Goal: Task Accomplishment & Management: Use online tool/utility

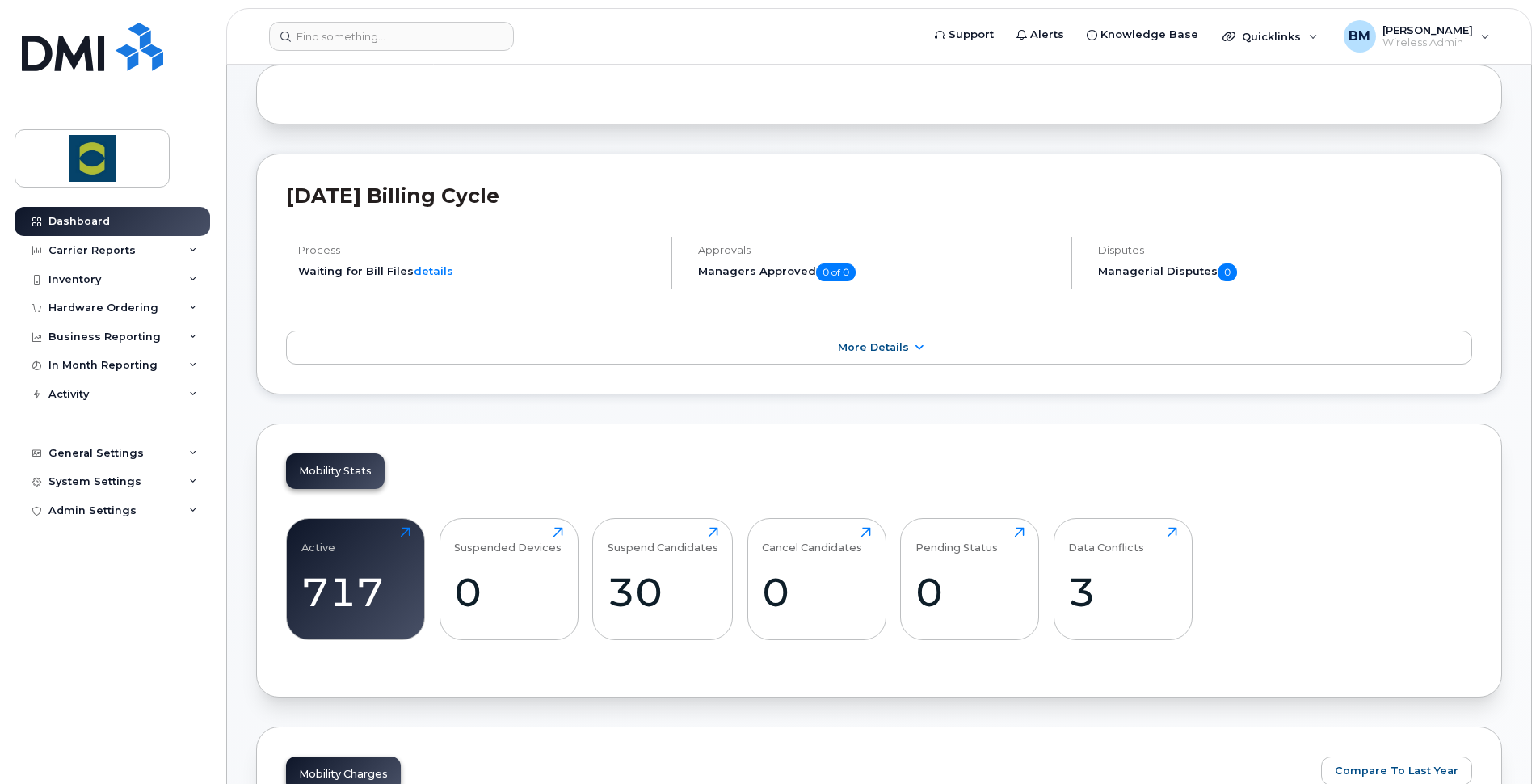
scroll to position [81, 0]
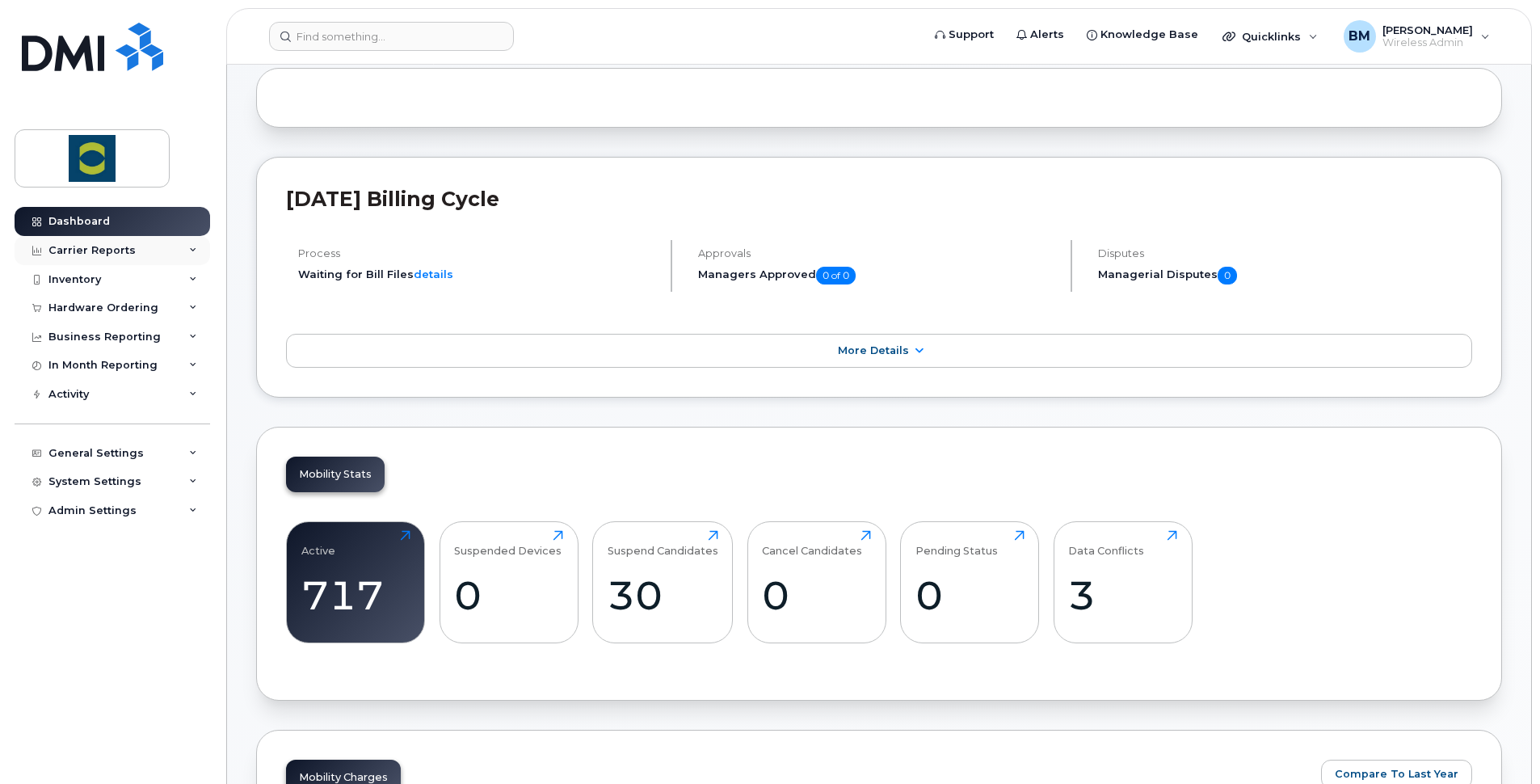
click at [95, 250] on div "Carrier Reports" at bounding box center [92, 250] width 87 height 13
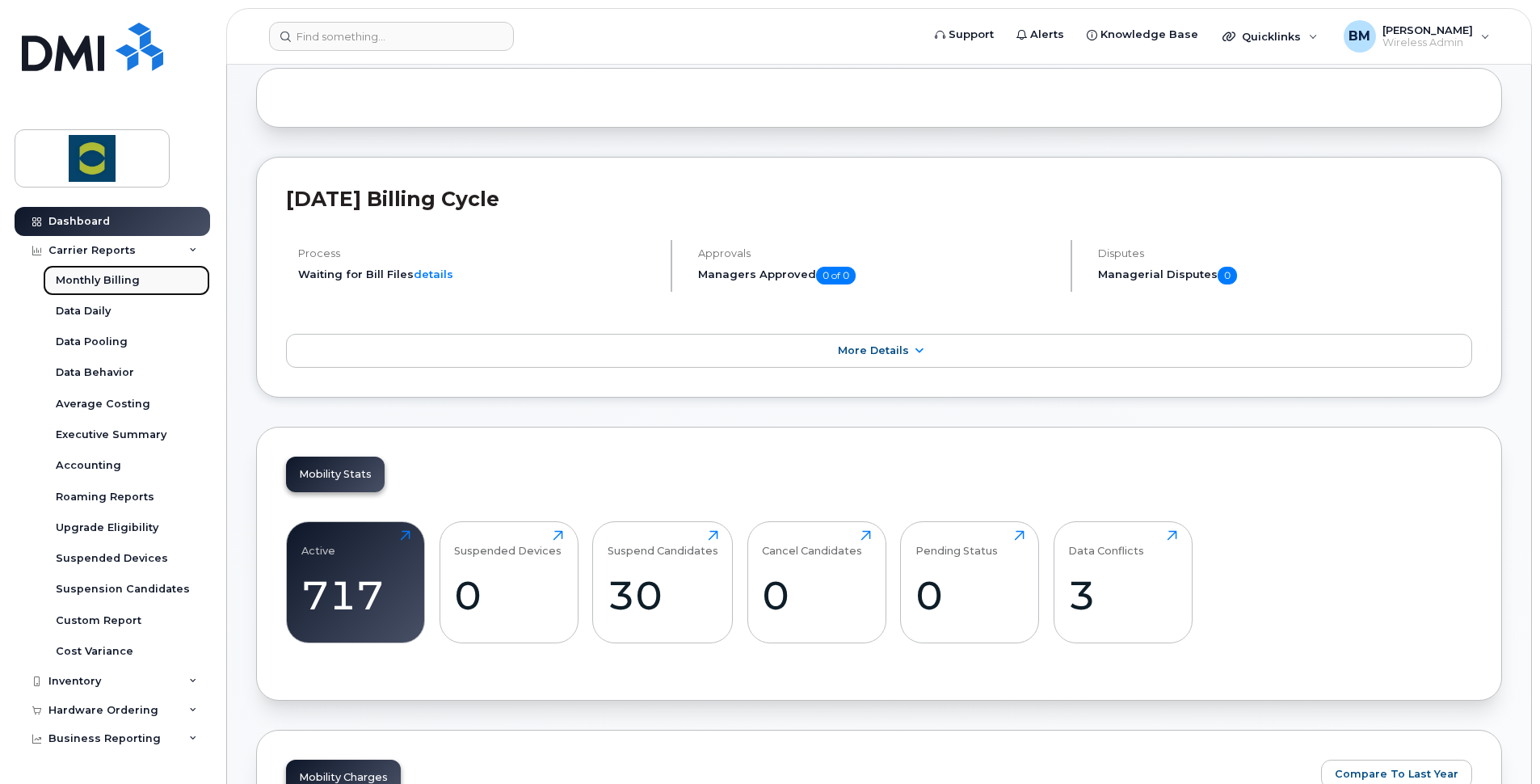
click at [95, 283] on div "Monthly Billing" at bounding box center [98, 280] width 84 height 15
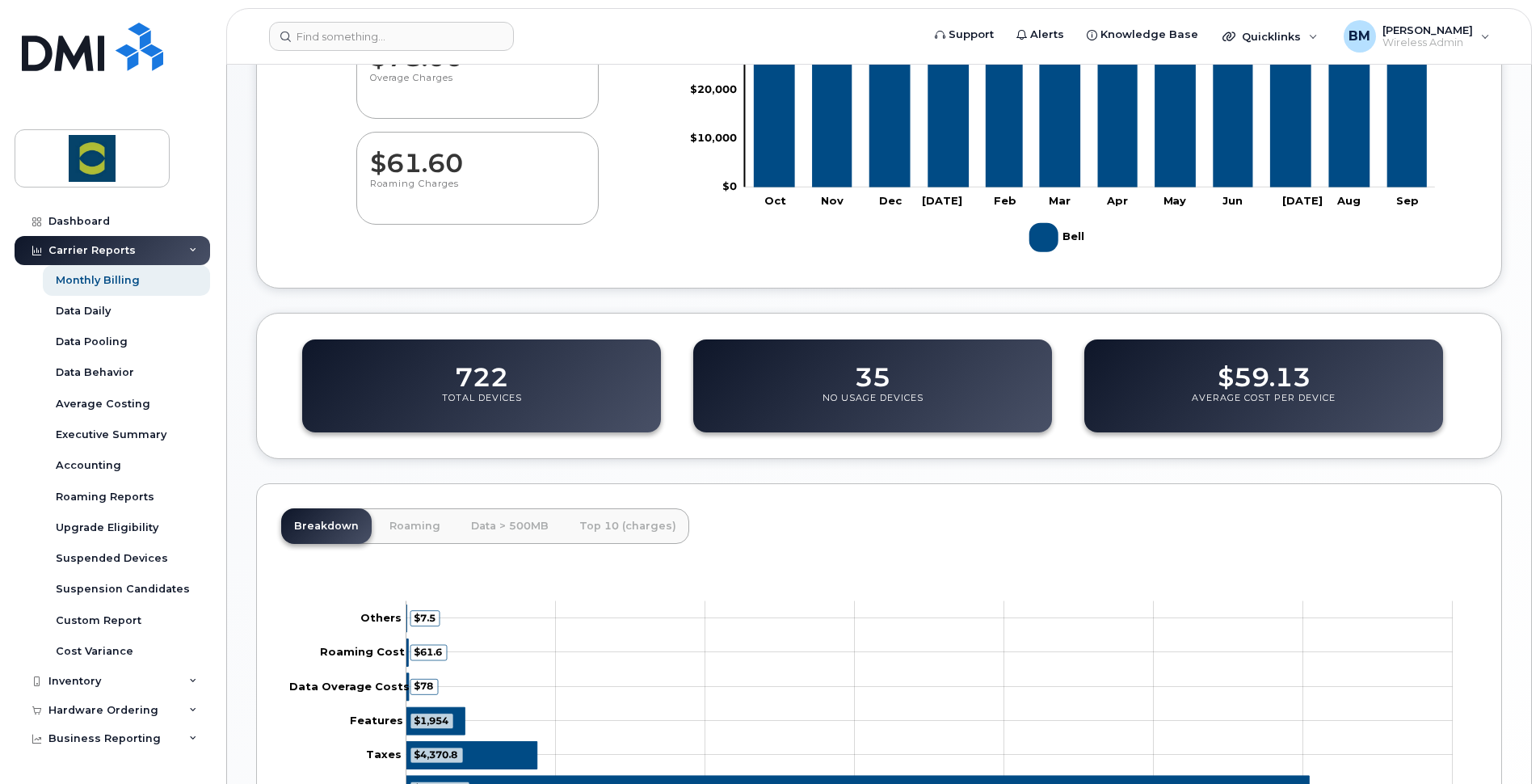
scroll to position [324, 0]
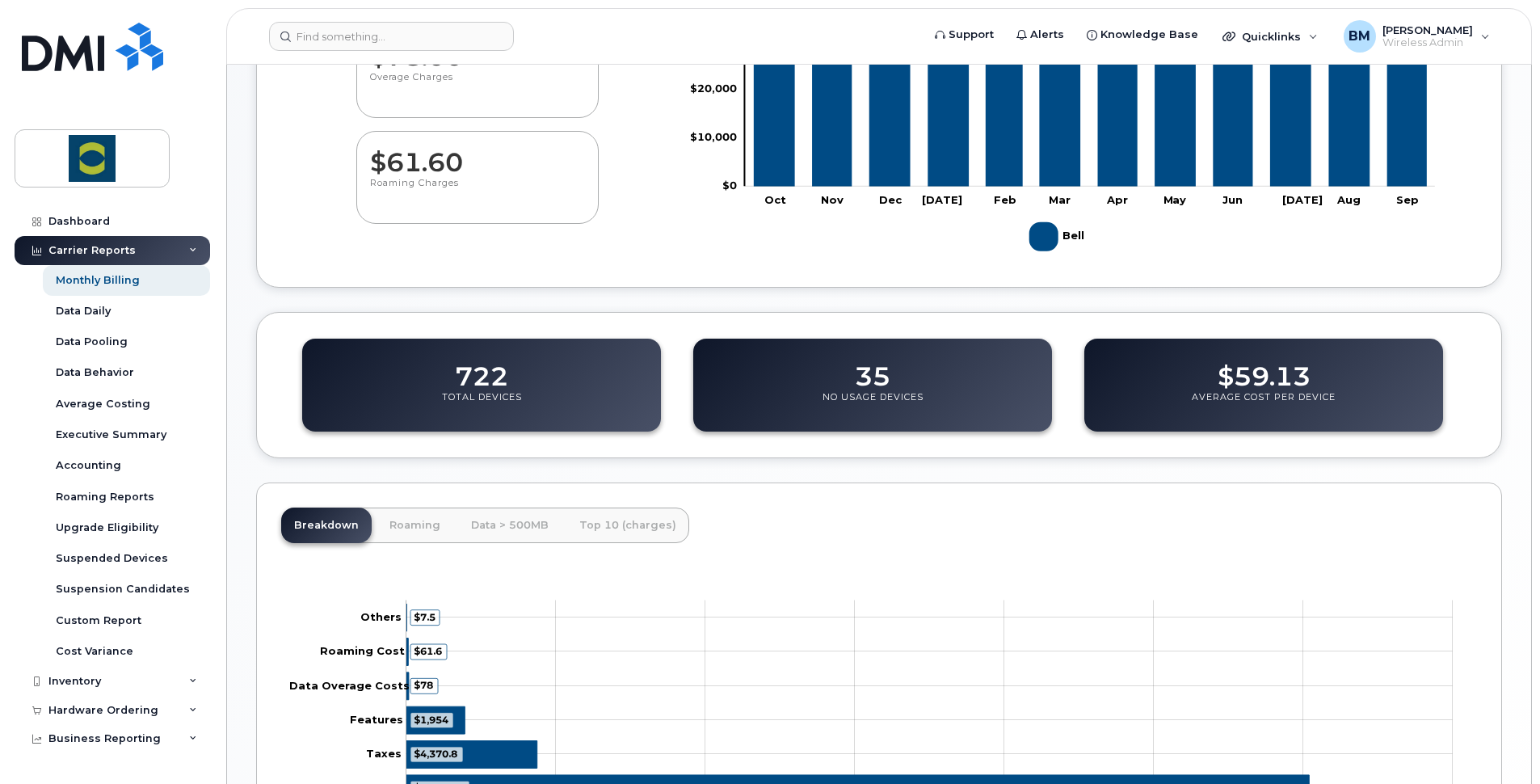
click at [476, 391] on p "Total Devices" at bounding box center [481, 405] width 80 height 29
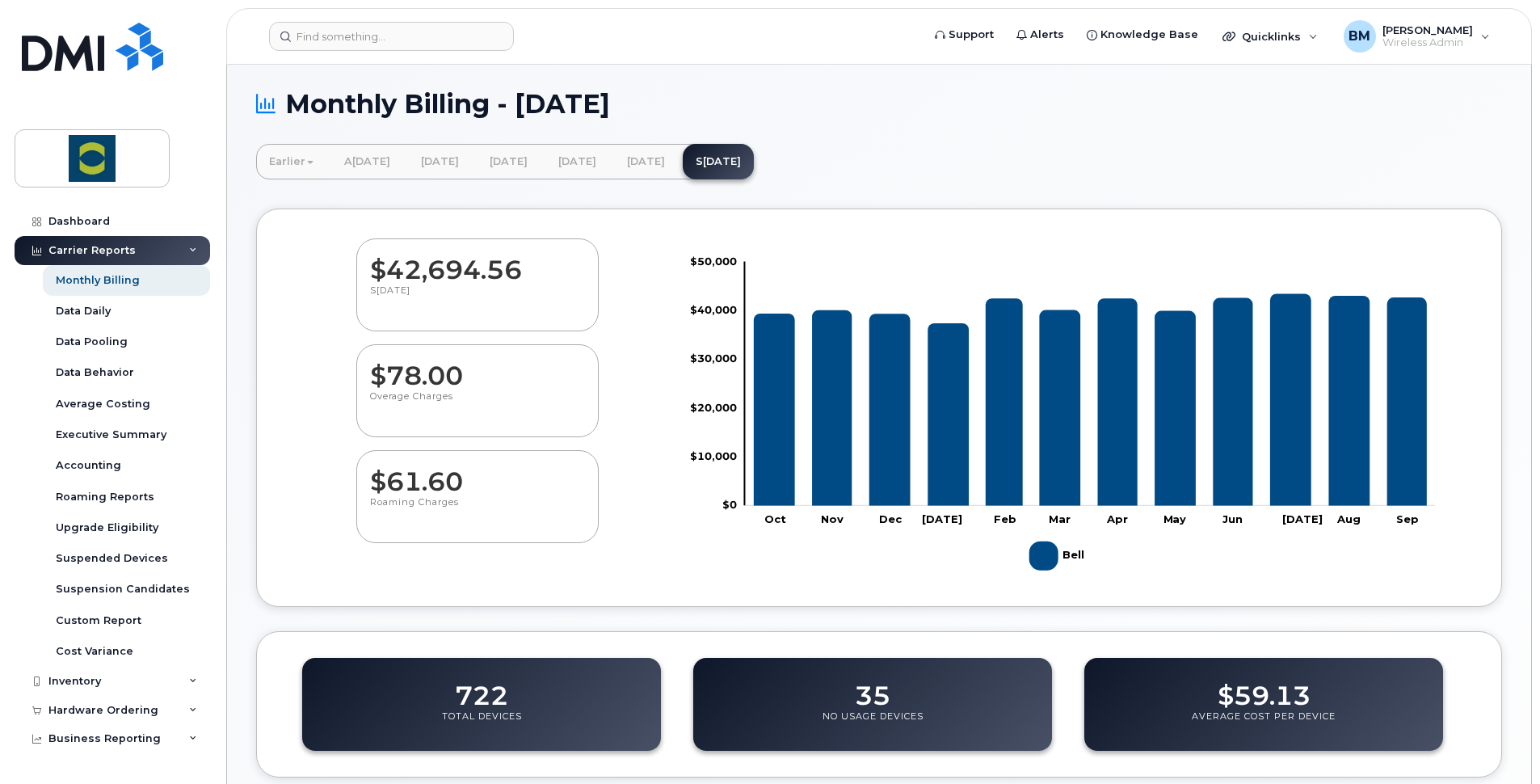
scroll to position [0, 0]
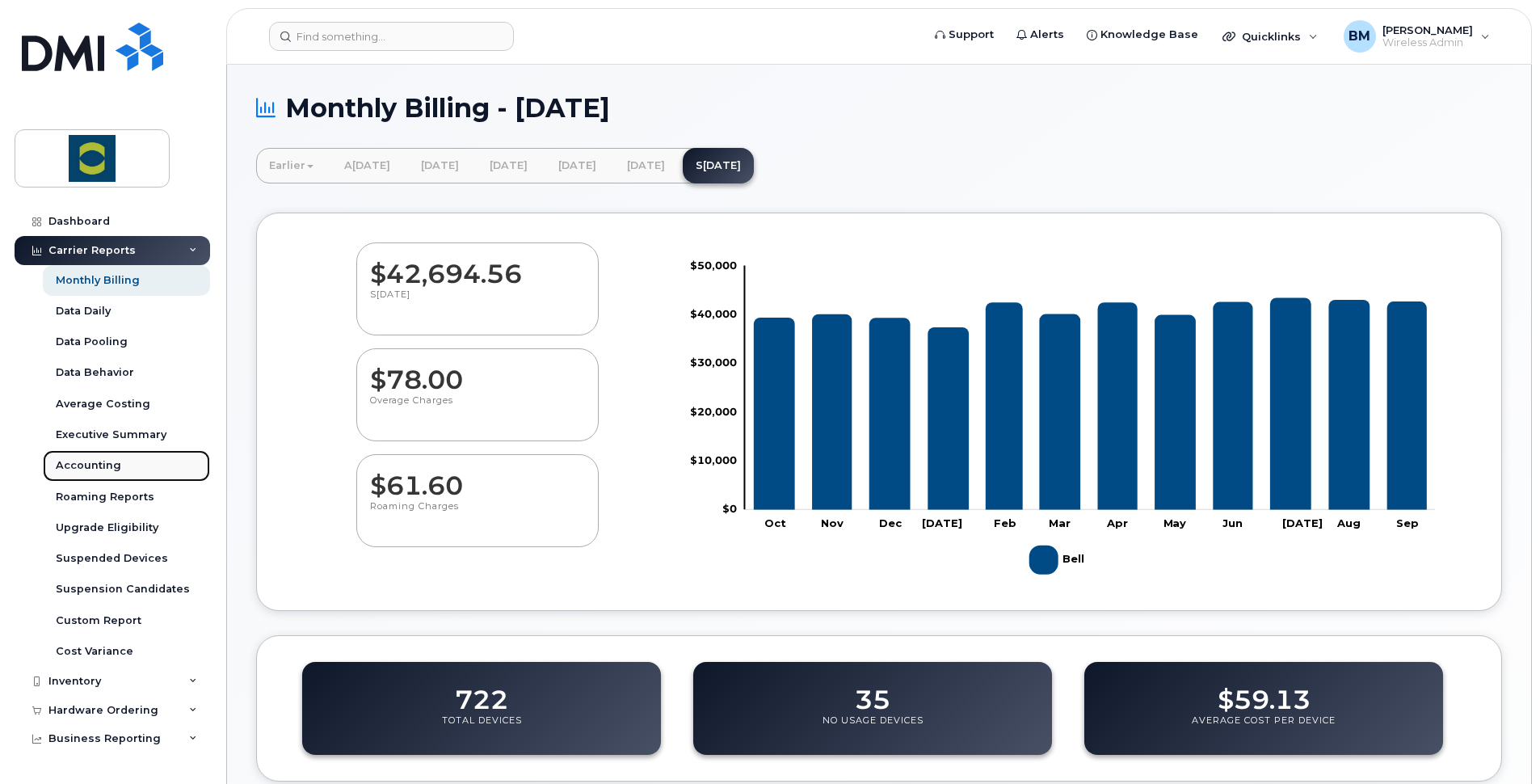
click at [97, 458] on div "Accounting" at bounding box center [88, 465] width 66 height 15
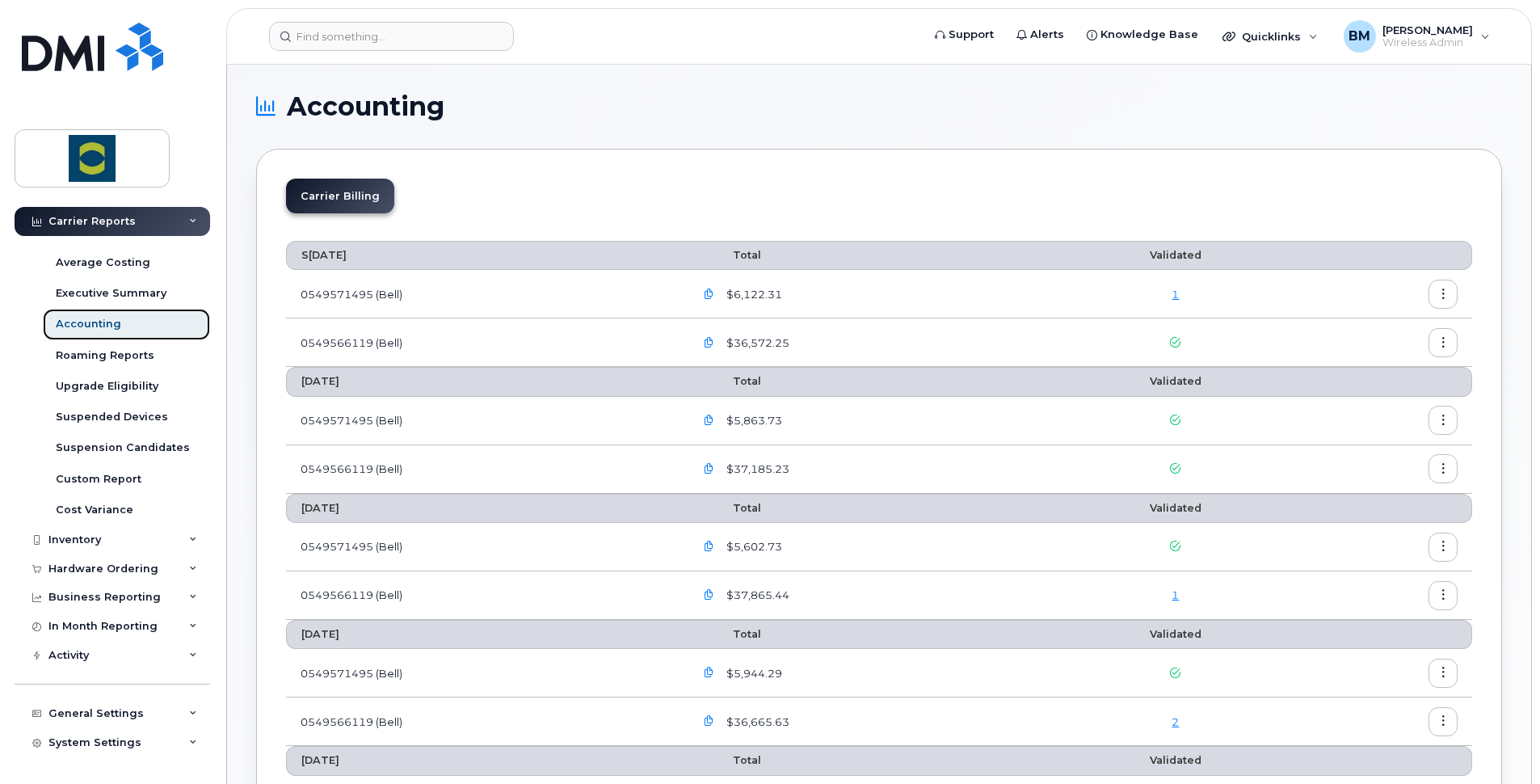
scroll to position [167, 0]
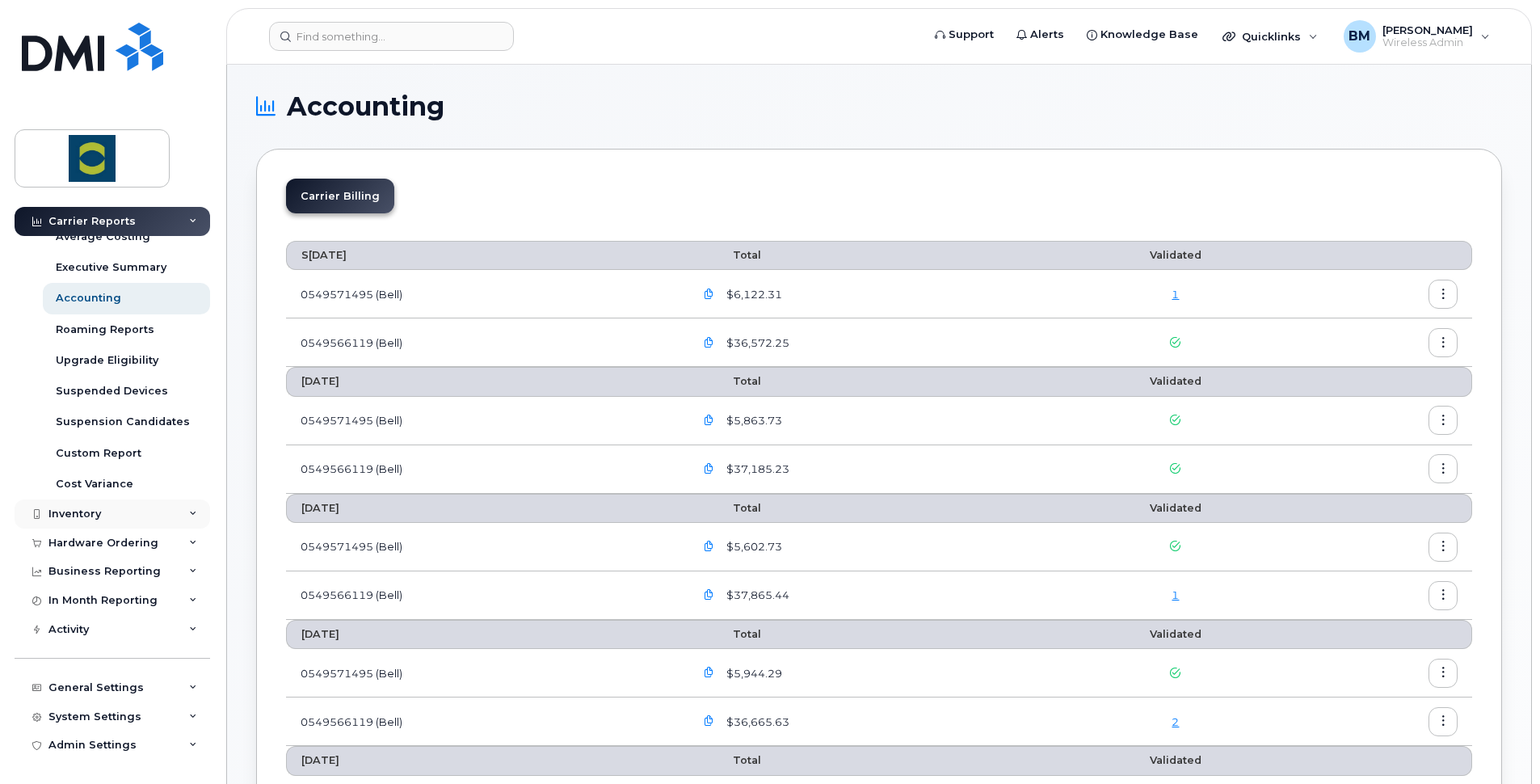
click at [189, 514] on icon at bounding box center [193, 514] width 8 height 8
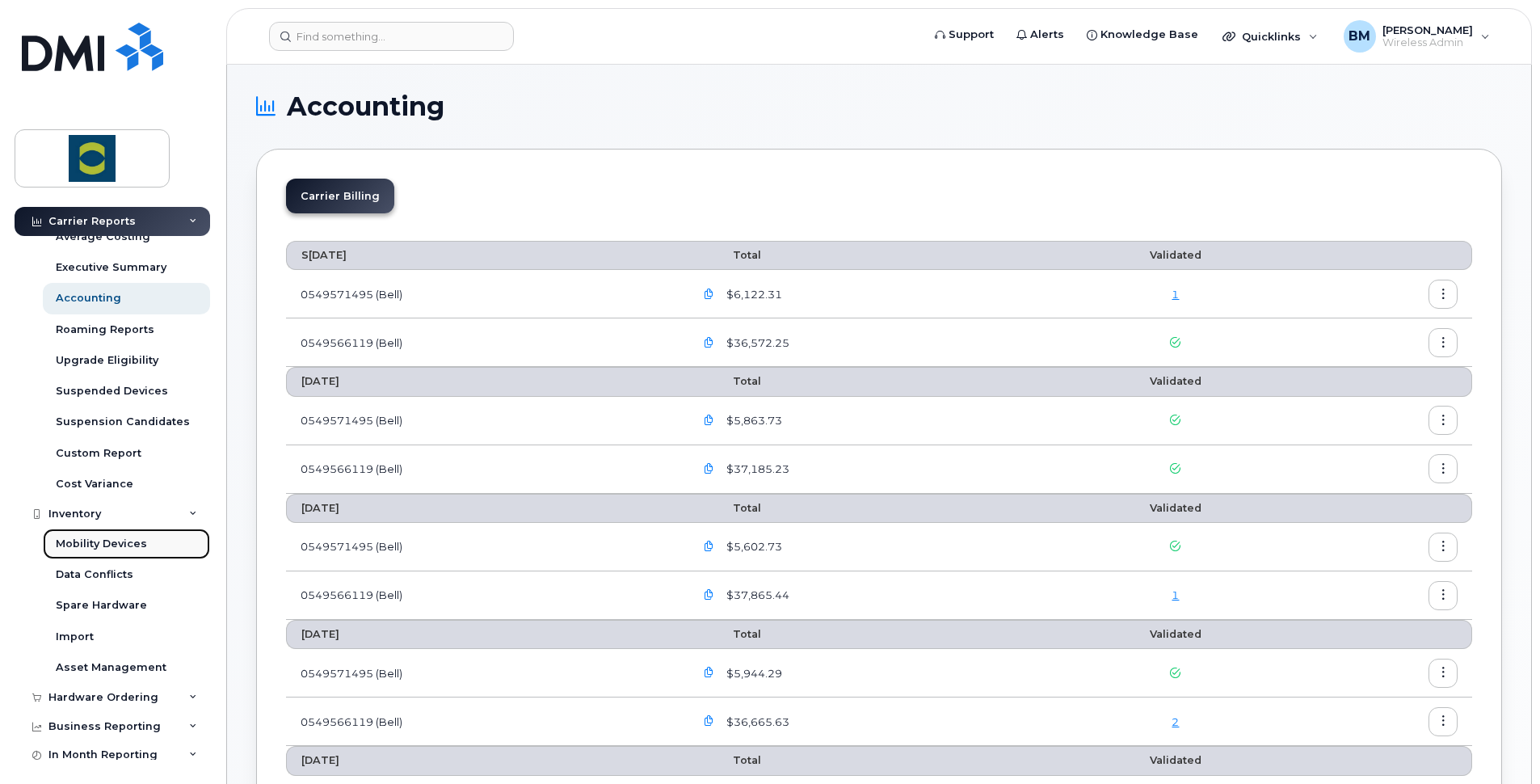
click at [117, 545] on div "Mobility Devices" at bounding box center [100, 544] width 91 height 15
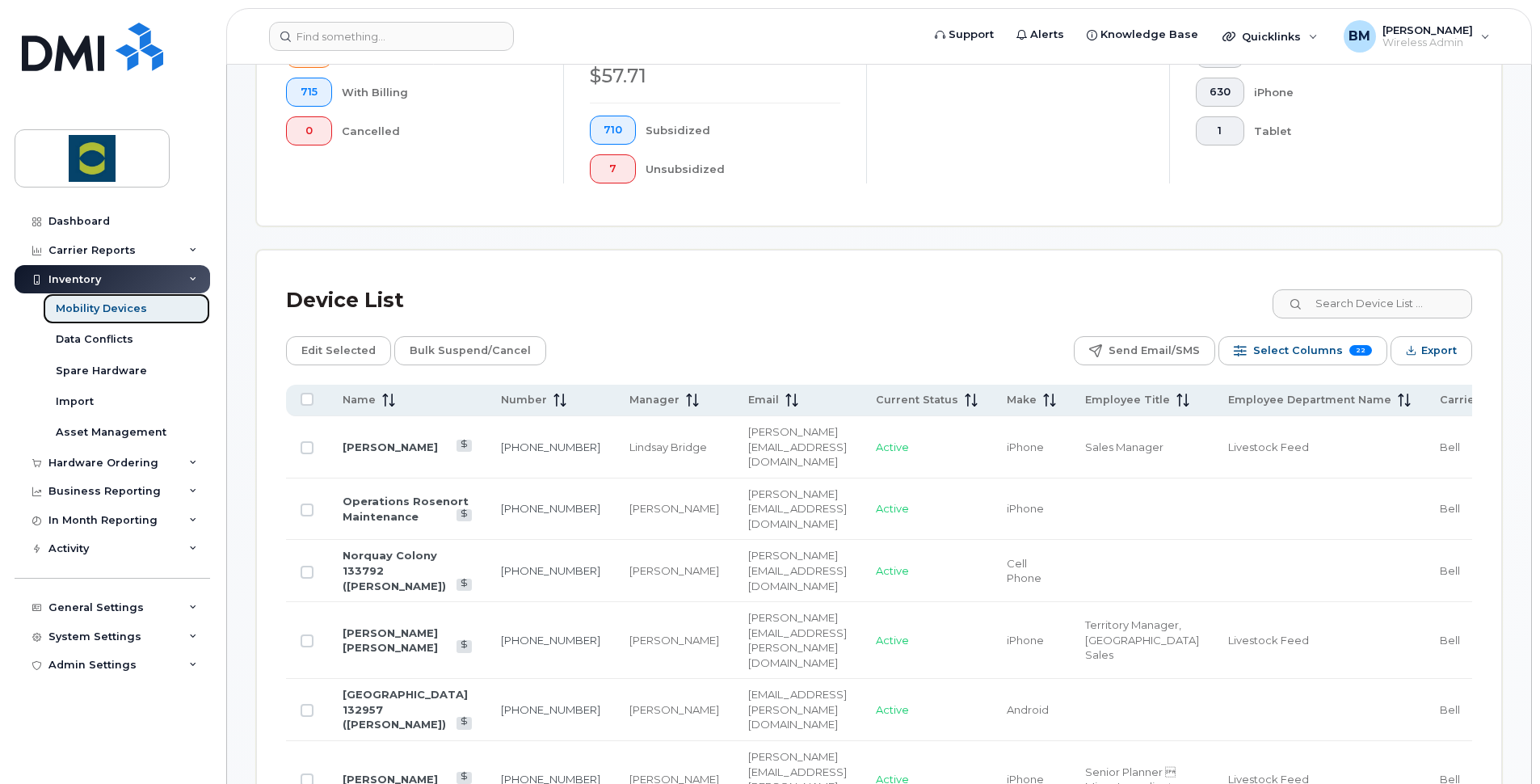
scroll to position [545, 0]
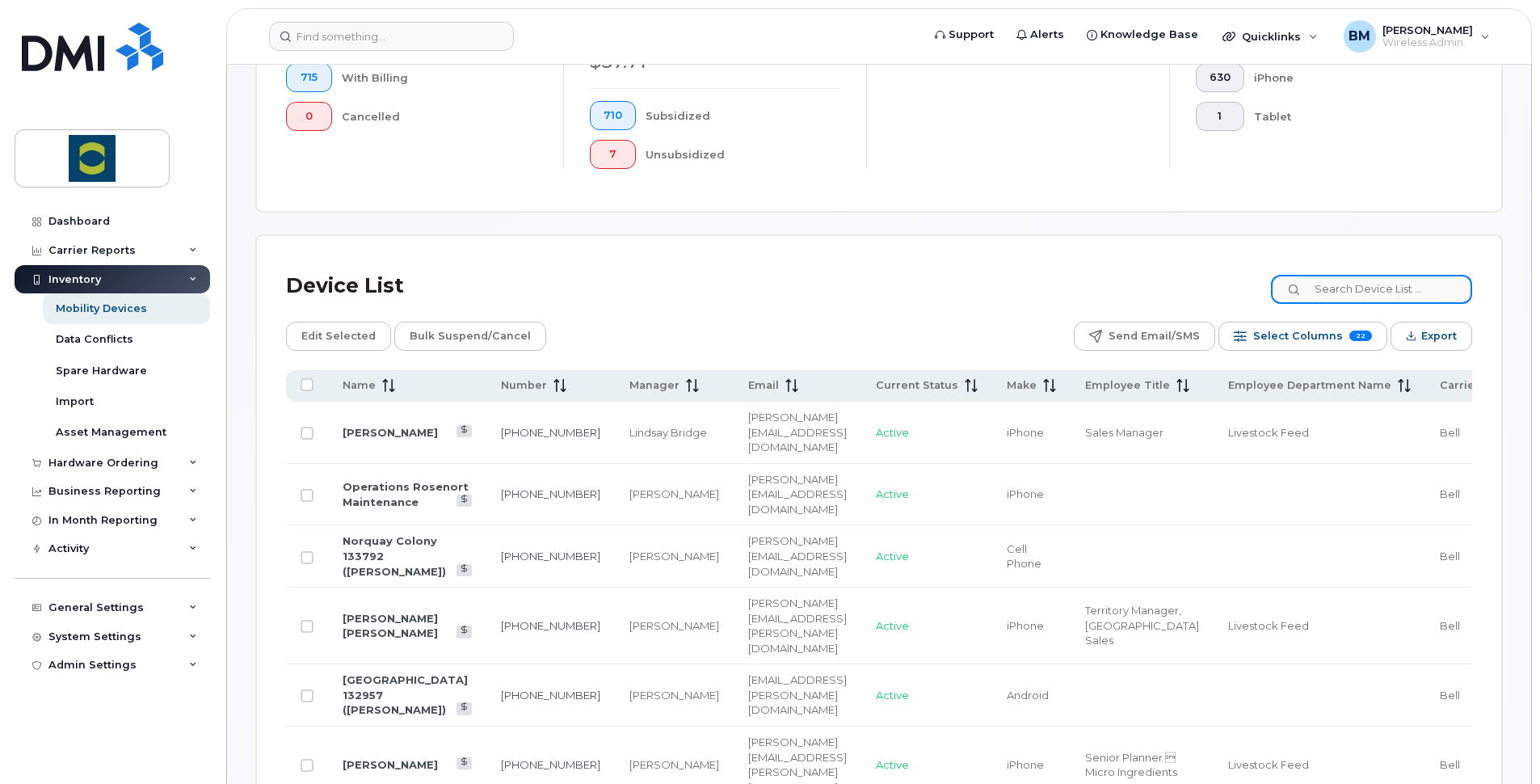
click at [1353, 286] on input at bounding box center [1371, 289] width 202 height 29
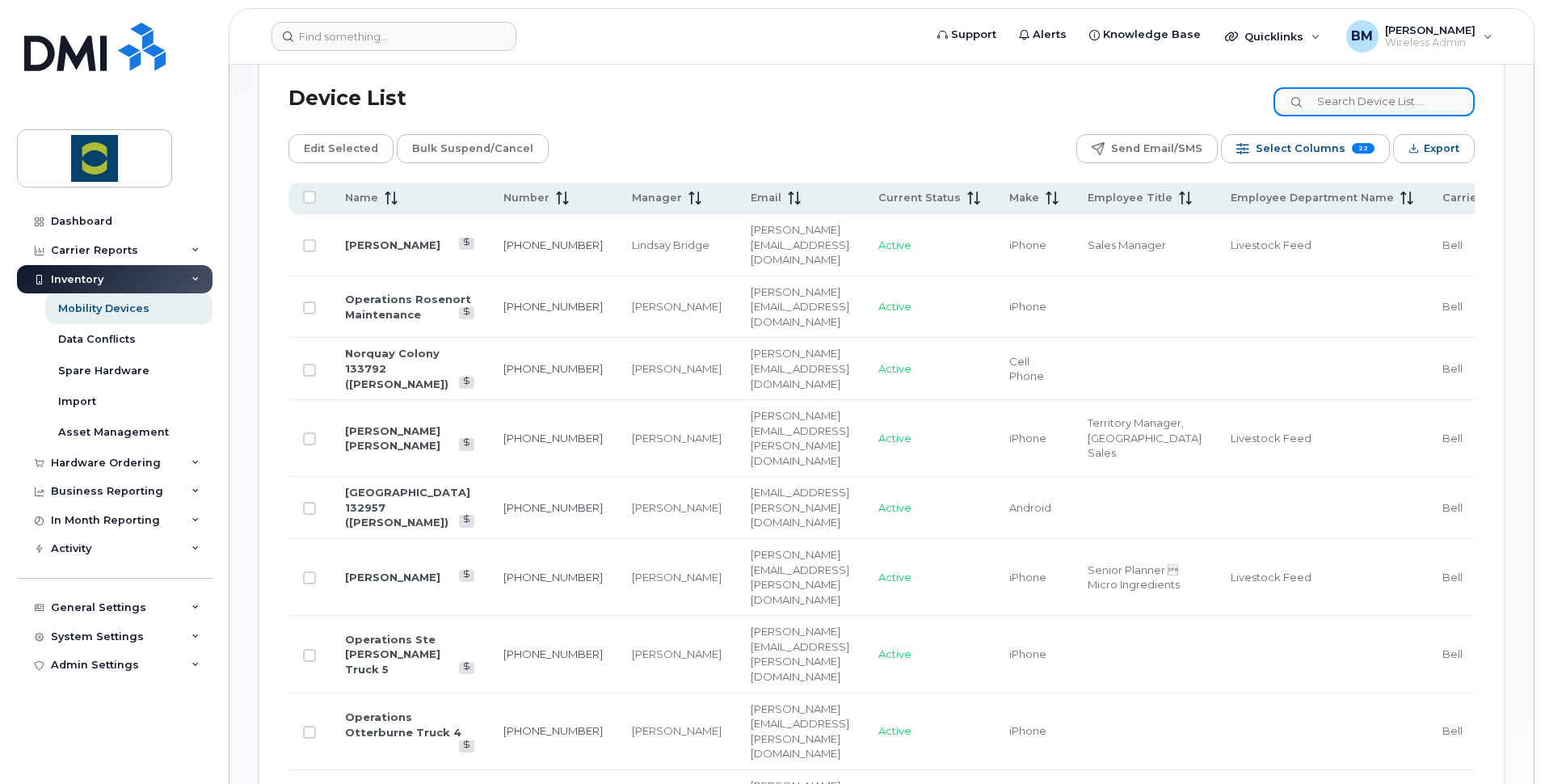
scroll to position [747, 0]
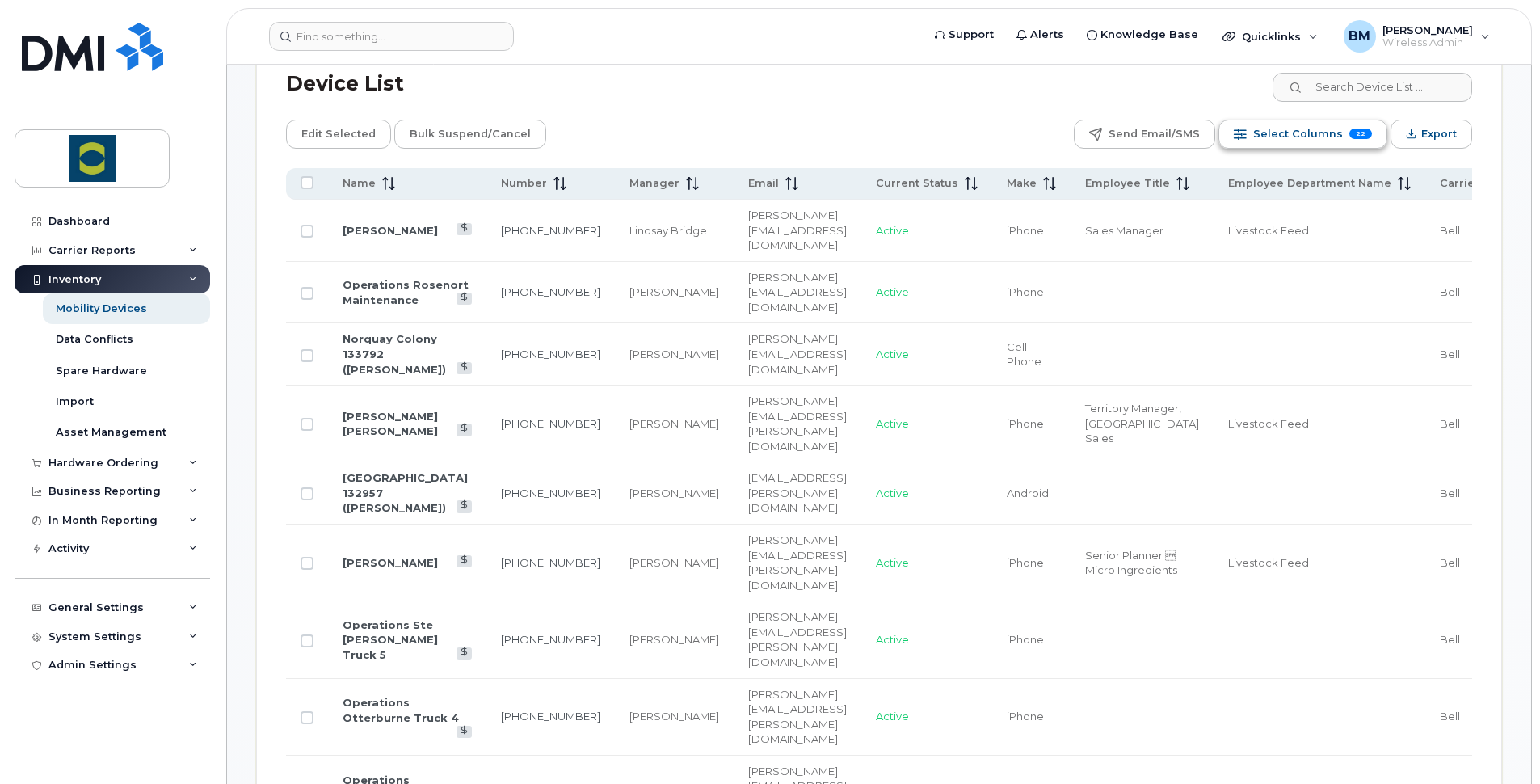
click at [1295, 131] on span "Select Columns" at bounding box center [1298, 134] width 90 height 24
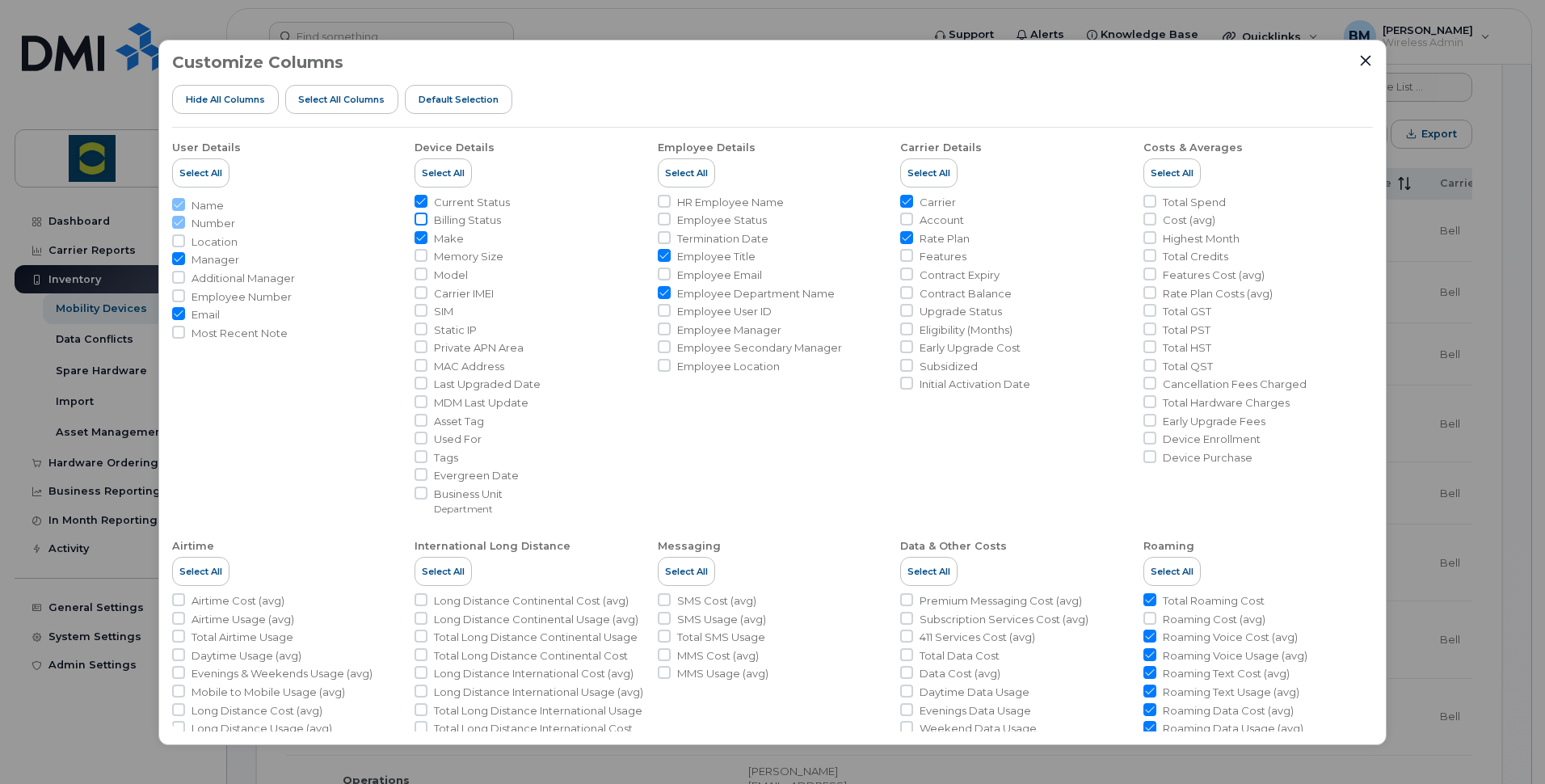
click at [422, 218] on input "Billing Status" at bounding box center [421, 219] width 13 height 13
checkbox input "true"
click at [423, 271] on input "Model" at bounding box center [421, 274] width 13 height 13
checkbox input "true"
click at [907, 218] on input "Account" at bounding box center [907, 219] width 13 height 13
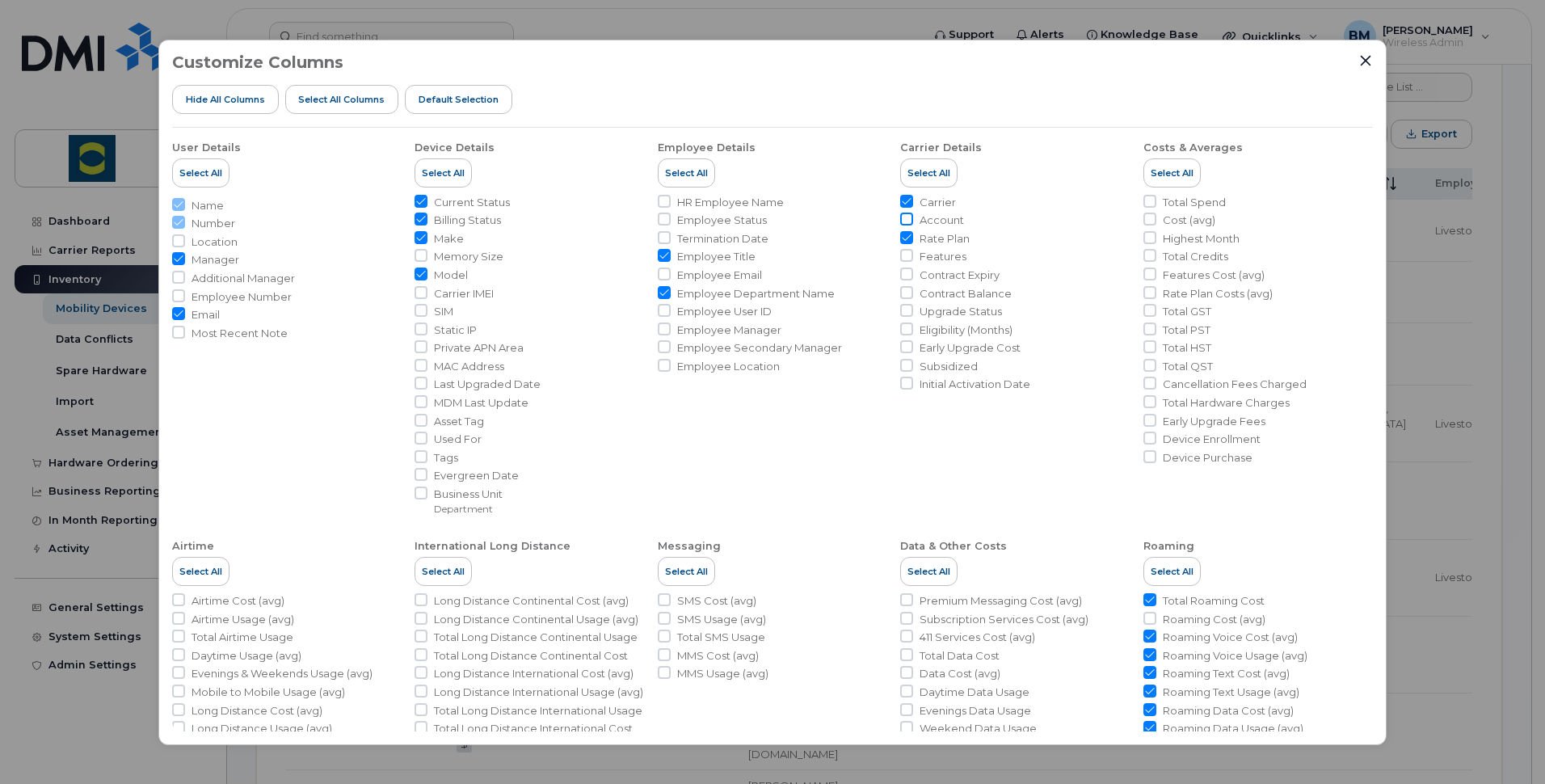
checkbox input "true"
click at [901, 274] on input "Contract Expiry" at bounding box center [907, 274] width 13 height 13
checkbox input "true"
click at [901, 382] on input "Initial Activation Date" at bounding box center [907, 383] width 13 height 13
checkbox input "true"
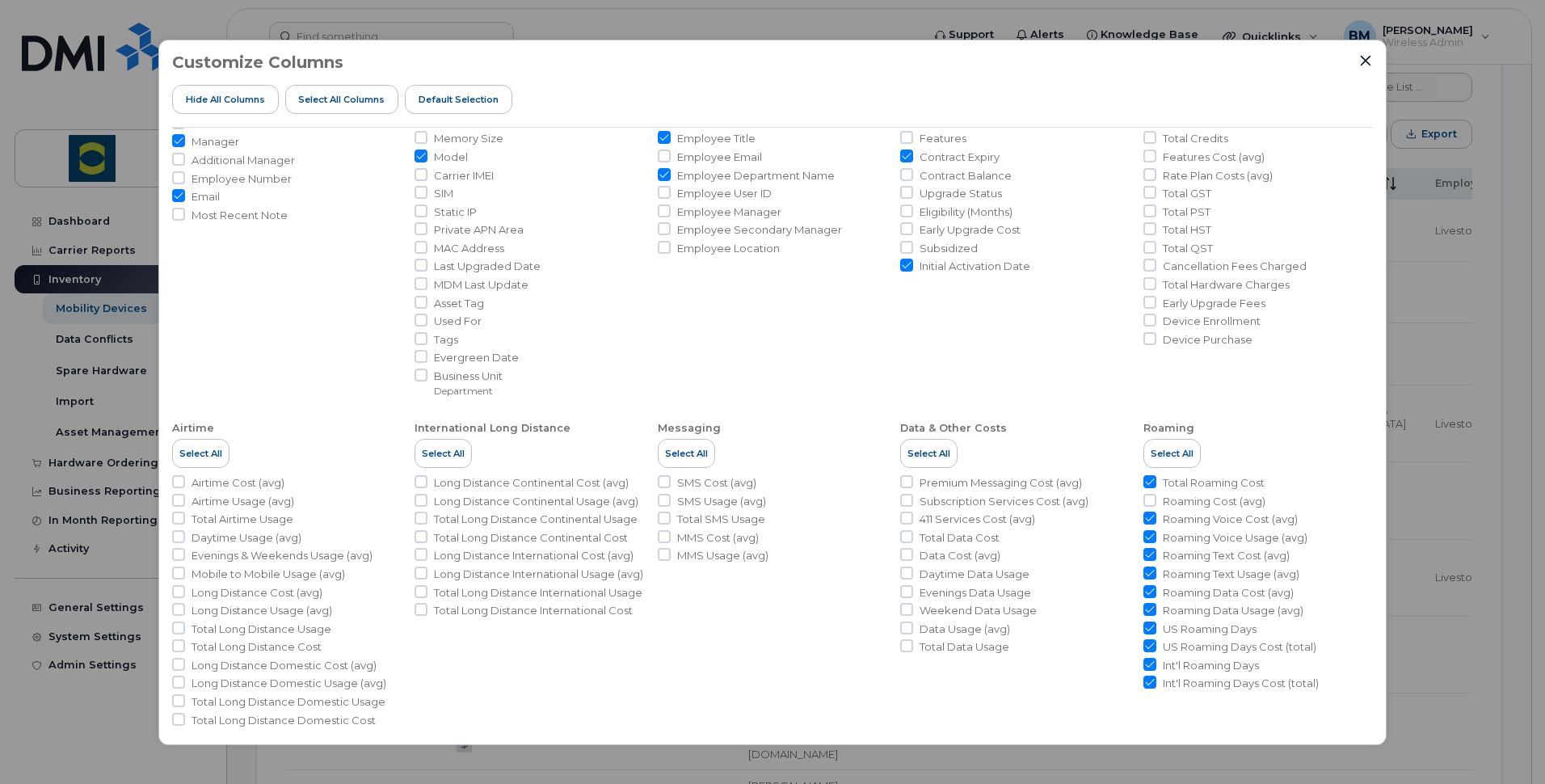
scroll to position [134, 0]
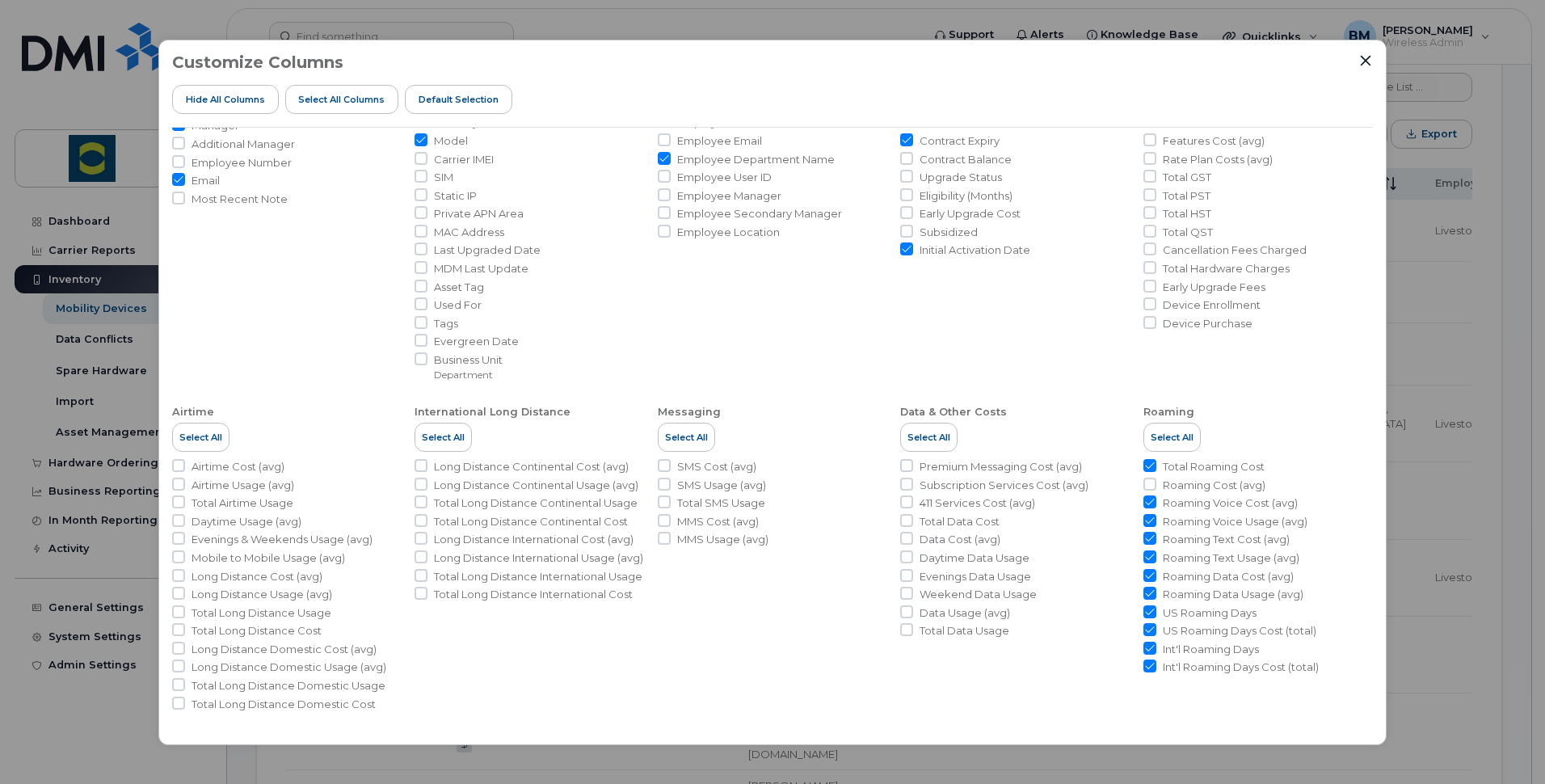
click at [1146, 462] on input "Total Roaming Cost" at bounding box center [1150, 465] width 13 height 13
checkbox input "false"
click at [1145, 500] on input "Roaming Voice Cost (avg)" at bounding box center [1150, 502] width 13 height 13
checkbox input "false"
click at [1146, 520] on input "Roaming Voice Usage (avg)" at bounding box center [1150, 520] width 13 height 13
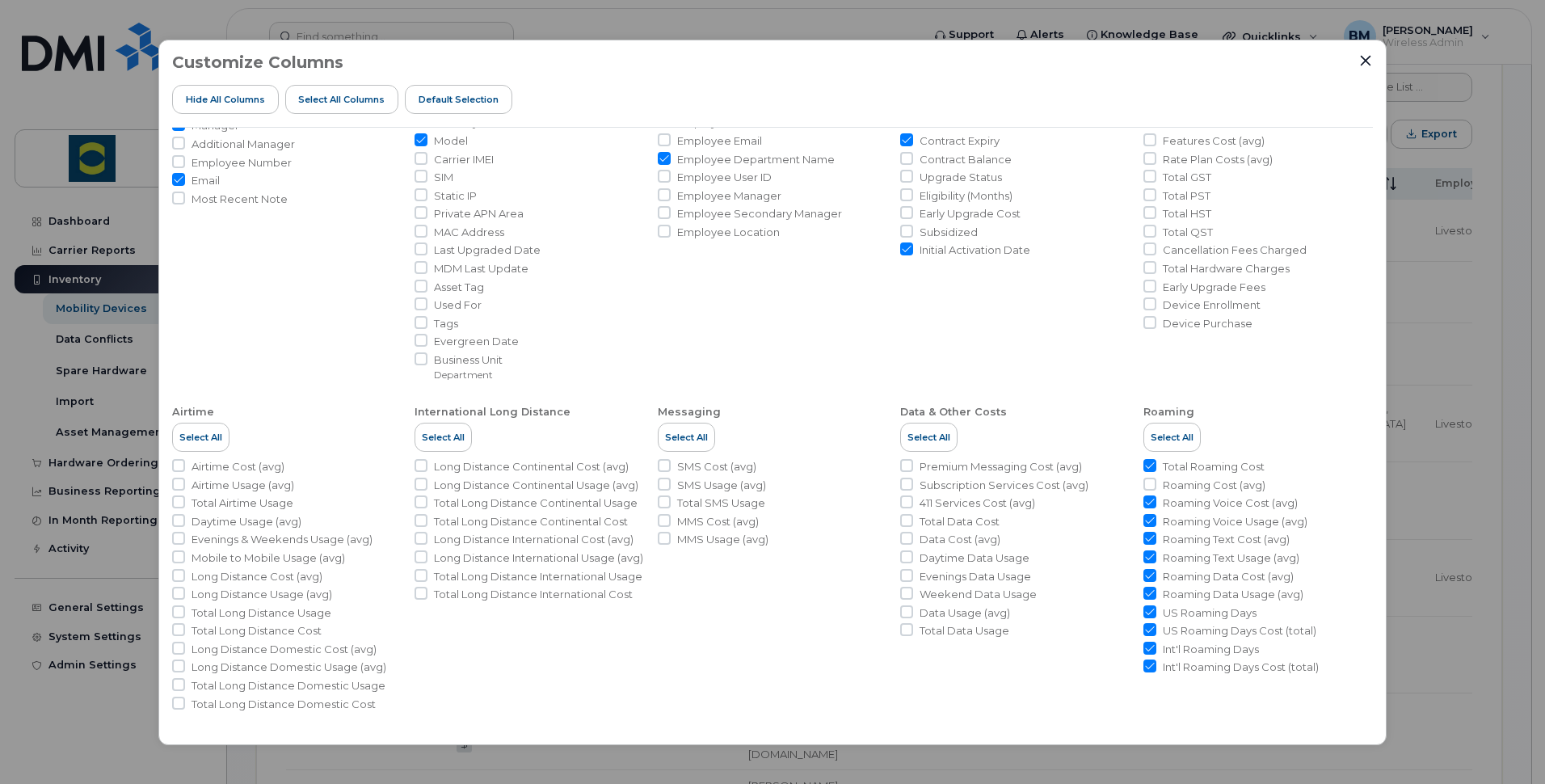
checkbox input "false"
click at [1146, 535] on input "Roaming Text Cost (avg)" at bounding box center [1150, 538] width 13 height 13
checkbox input "false"
click at [1147, 555] on input "Roaming Text Usage (avg)" at bounding box center [1150, 557] width 13 height 13
checkbox input "false"
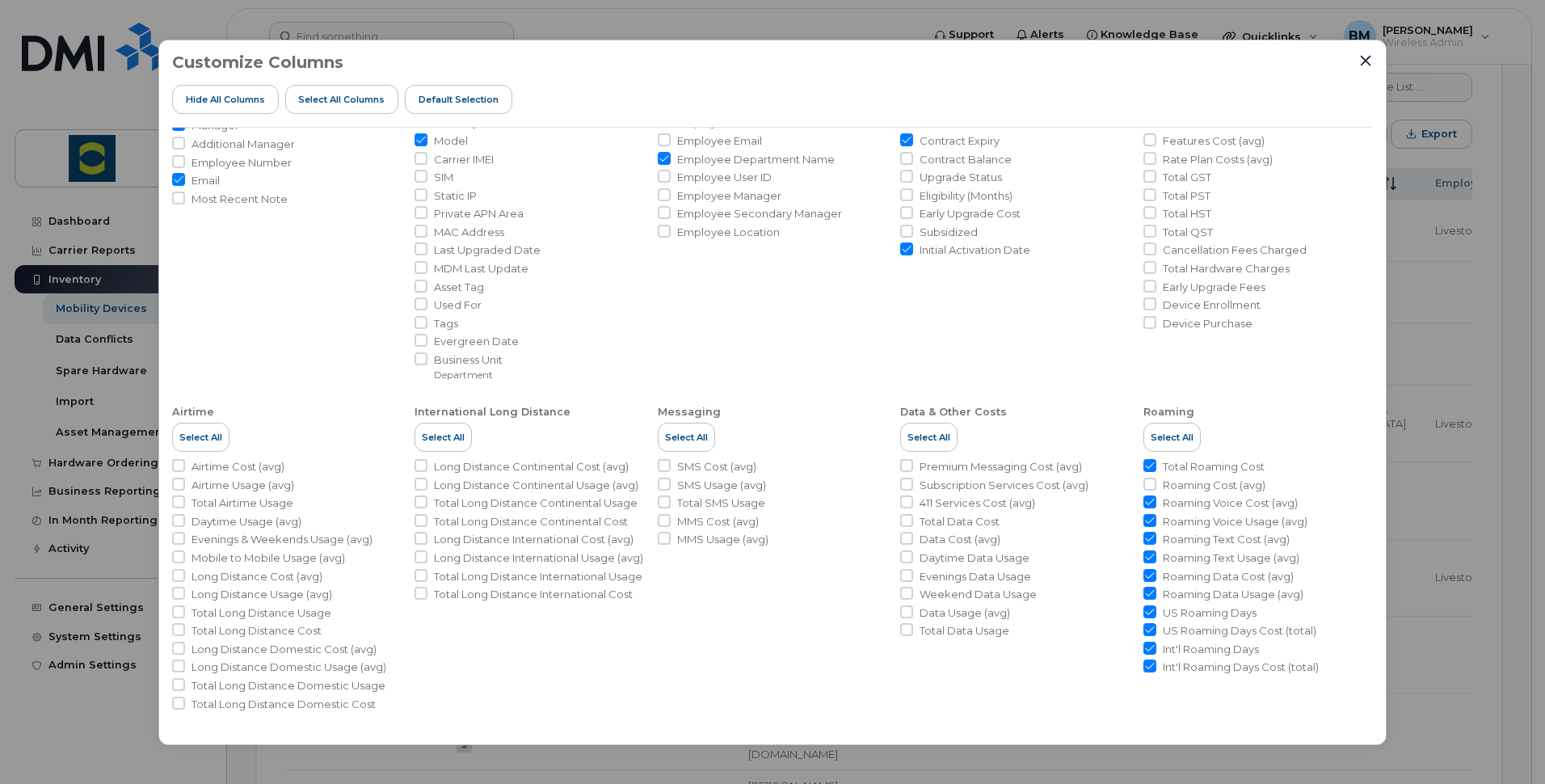
click at [1145, 575] on input "Roaming Data Cost (avg)" at bounding box center [1150, 575] width 13 height 13
checkbox input "false"
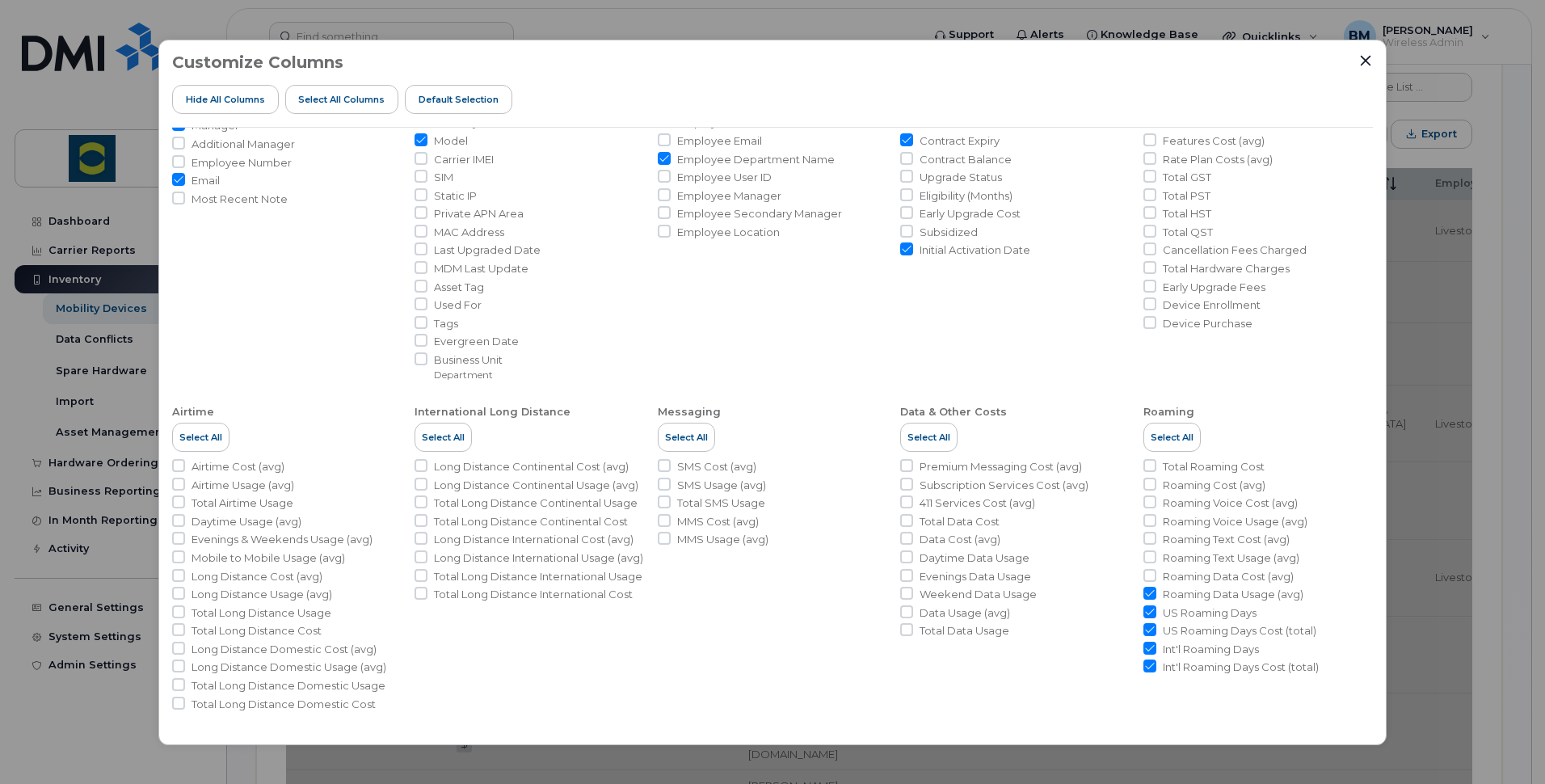
click at [1148, 593] on input "Roaming Data Usage (avg)" at bounding box center [1150, 593] width 13 height 13
checkbox input "false"
click at [1146, 614] on input "US Roaming Days" at bounding box center [1150, 611] width 13 height 13
checkbox input "false"
click at [1146, 630] on input "US Roaming Days Cost (total)" at bounding box center [1150, 629] width 13 height 13
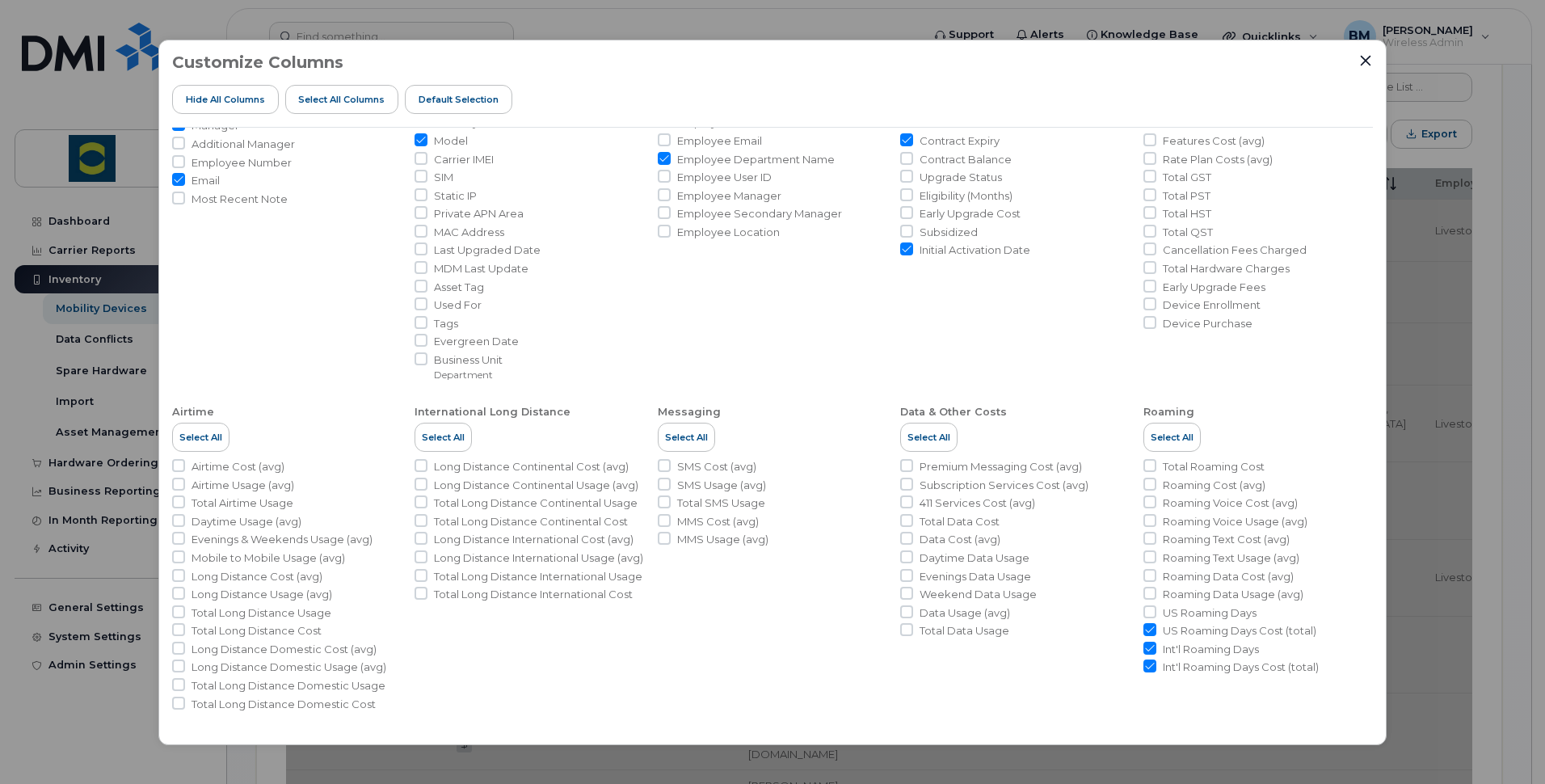
checkbox input "false"
click at [1147, 646] on input "Int'l Roaming Days" at bounding box center [1150, 648] width 13 height 13
checkbox input "false"
click at [1147, 665] on input "Int'l Roaming Days Cost (total)" at bounding box center [1150, 666] width 13 height 13
checkbox input "false"
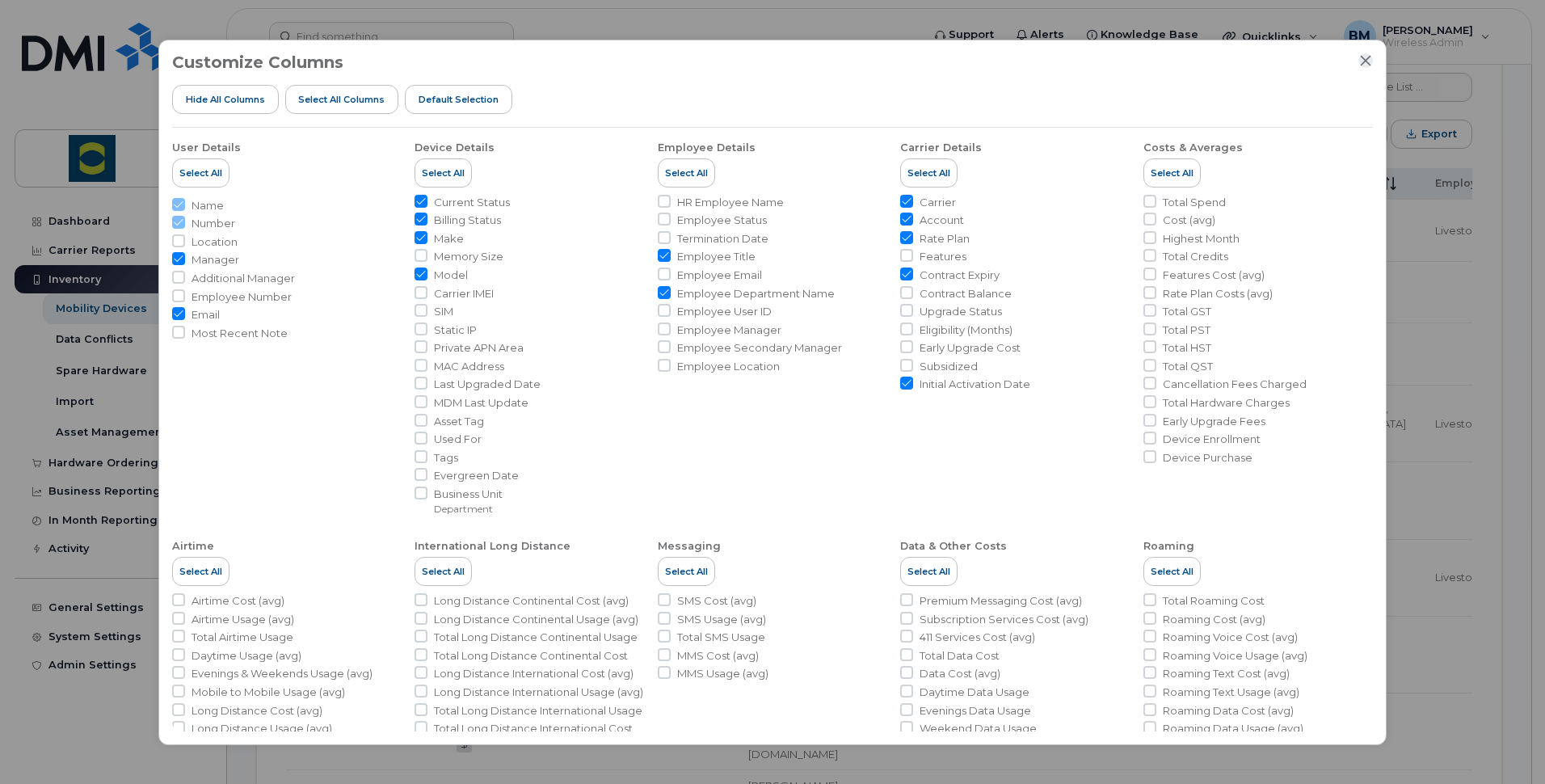
click at [1368, 61] on icon "Close" at bounding box center [1366, 61] width 13 height 13
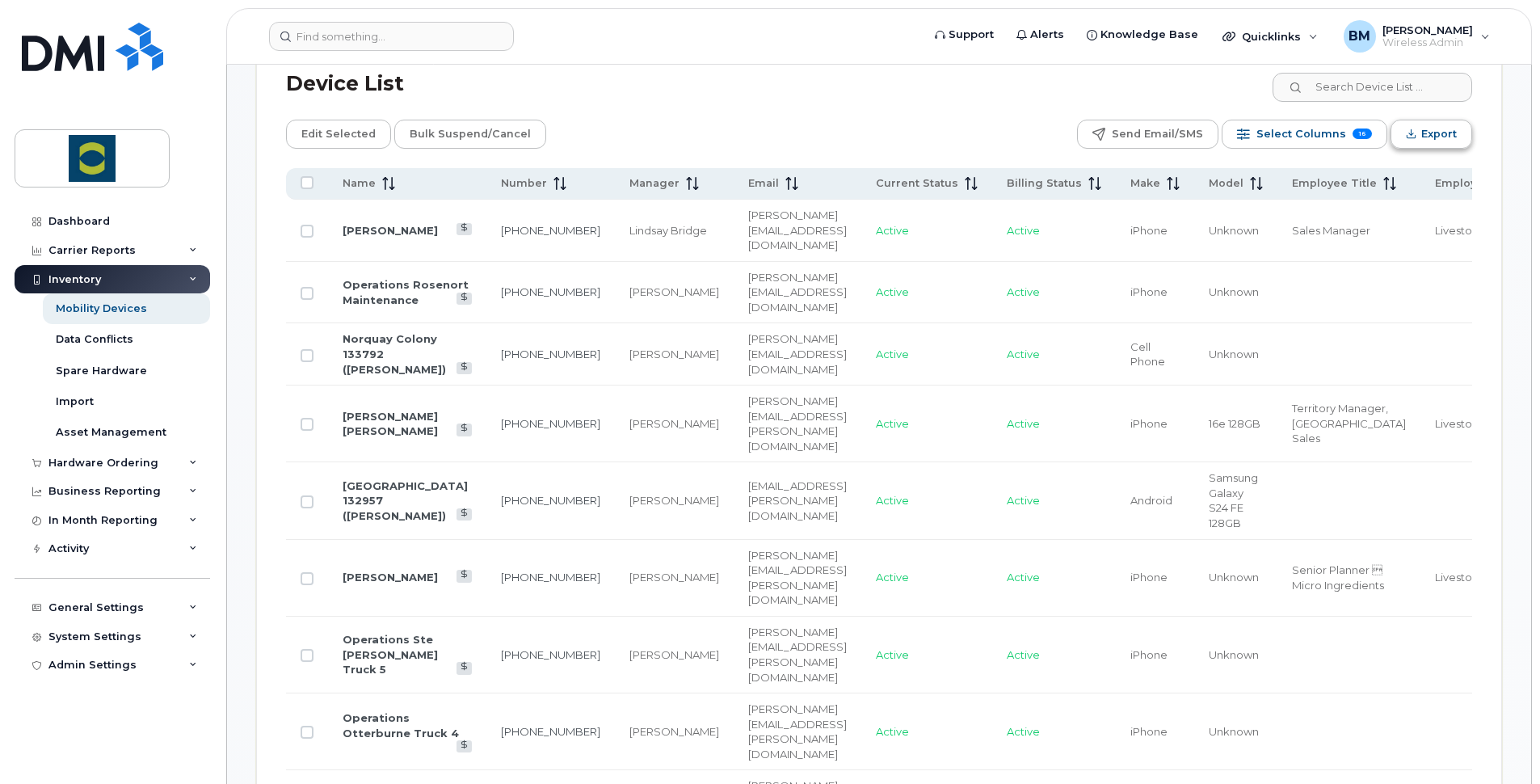
click at [1426, 131] on span "Export" at bounding box center [1439, 134] width 36 height 24
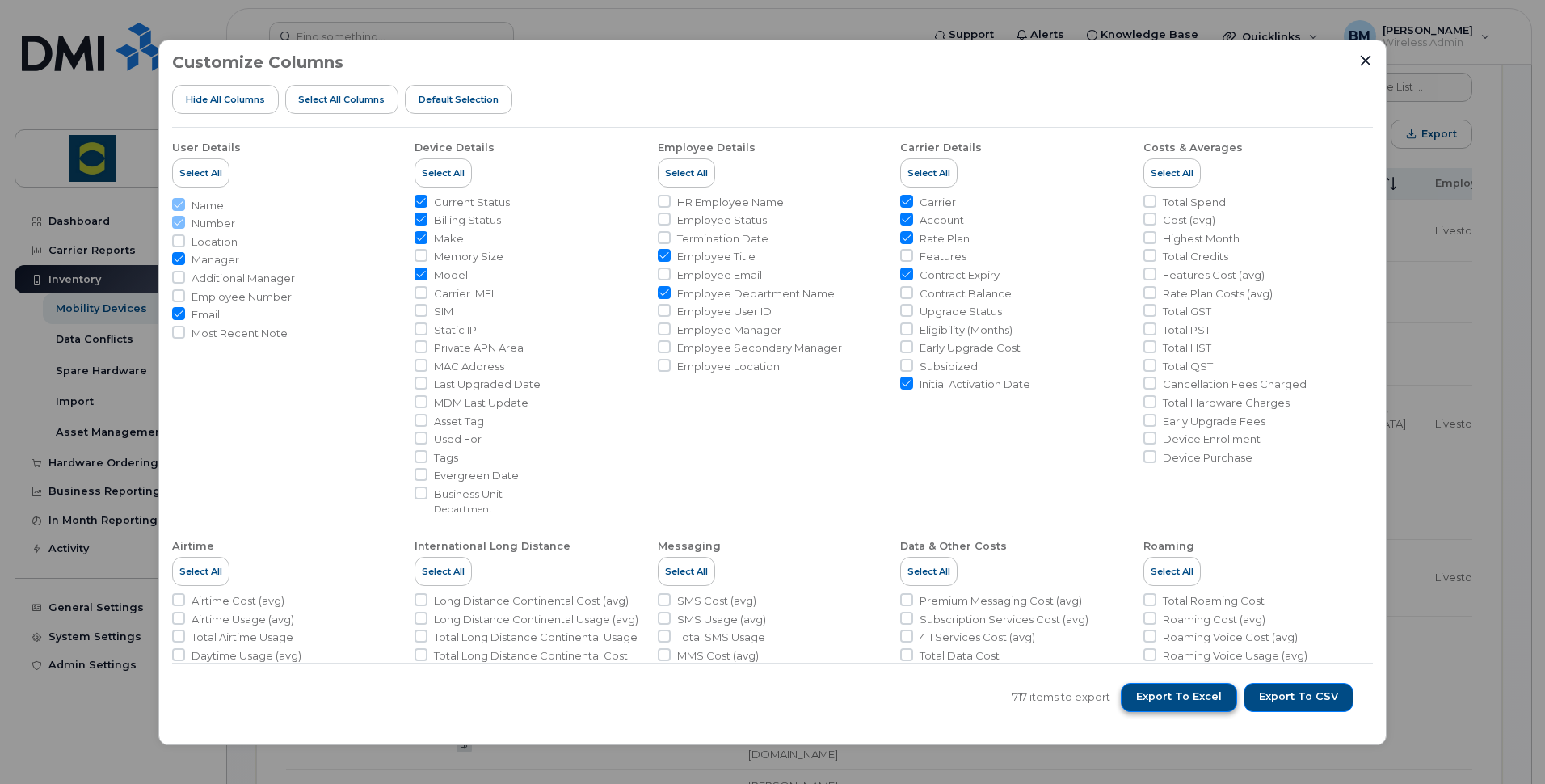
click at [1169, 701] on span "Export to Excel" at bounding box center [1178, 697] width 85 height 15
click at [1363, 60] on icon "Close" at bounding box center [1366, 61] width 13 height 13
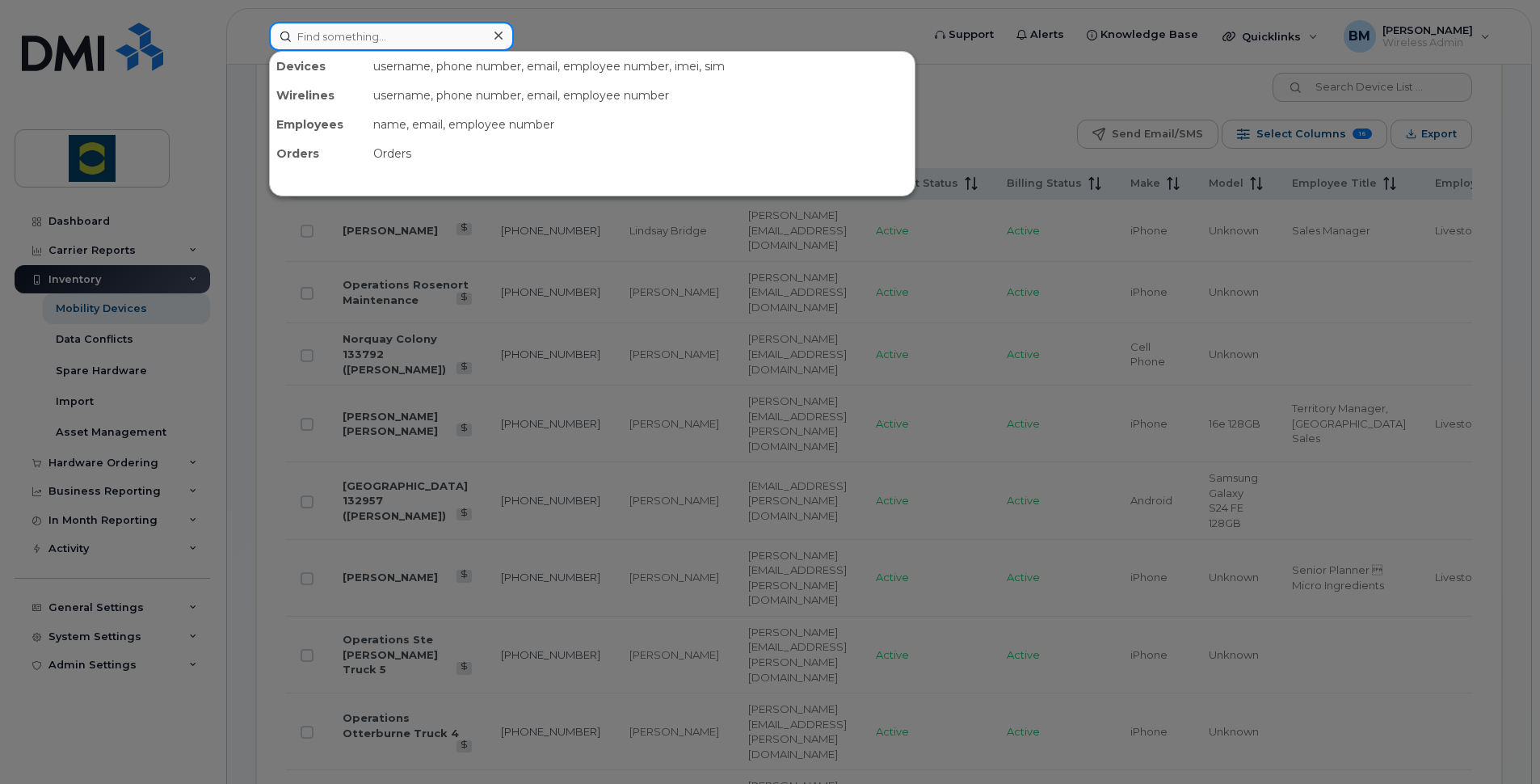
click at [427, 37] on input at bounding box center [391, 36] width 245 height 29
type input "Robert Moore"
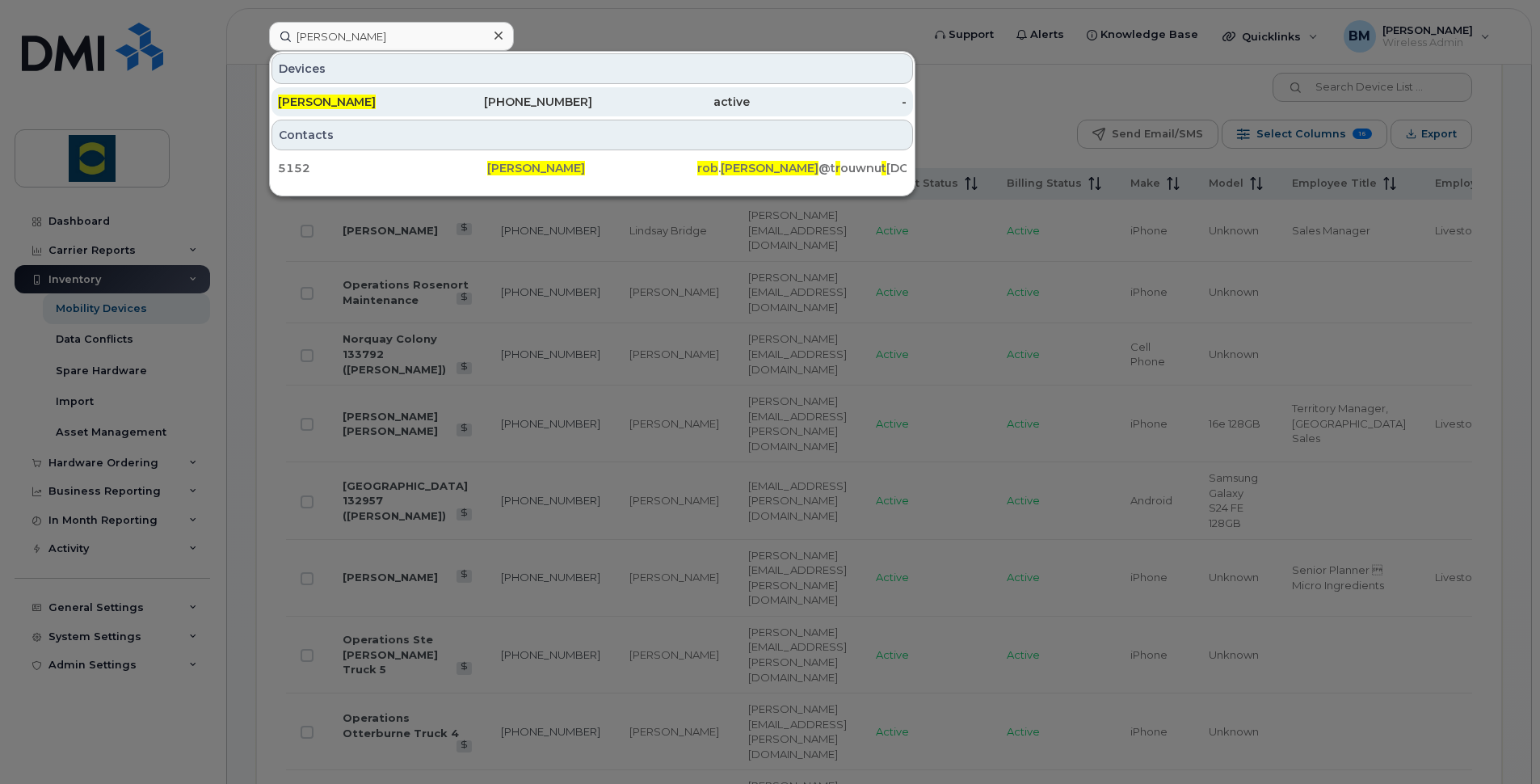
click at [576, 102] on div "204-371-1853" at bounding box center [514, 101] width 158 height 16
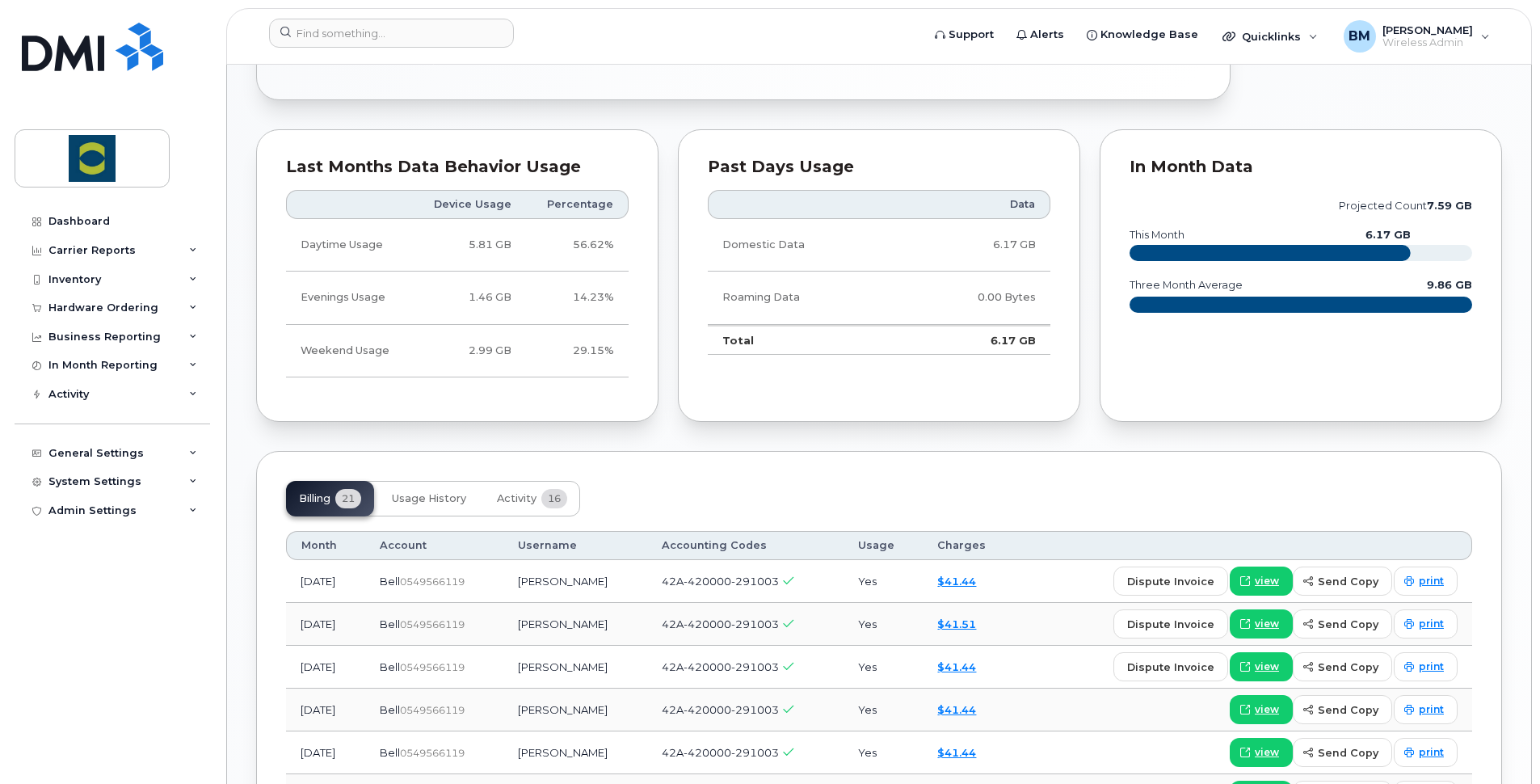
scroll to position [889, 0]
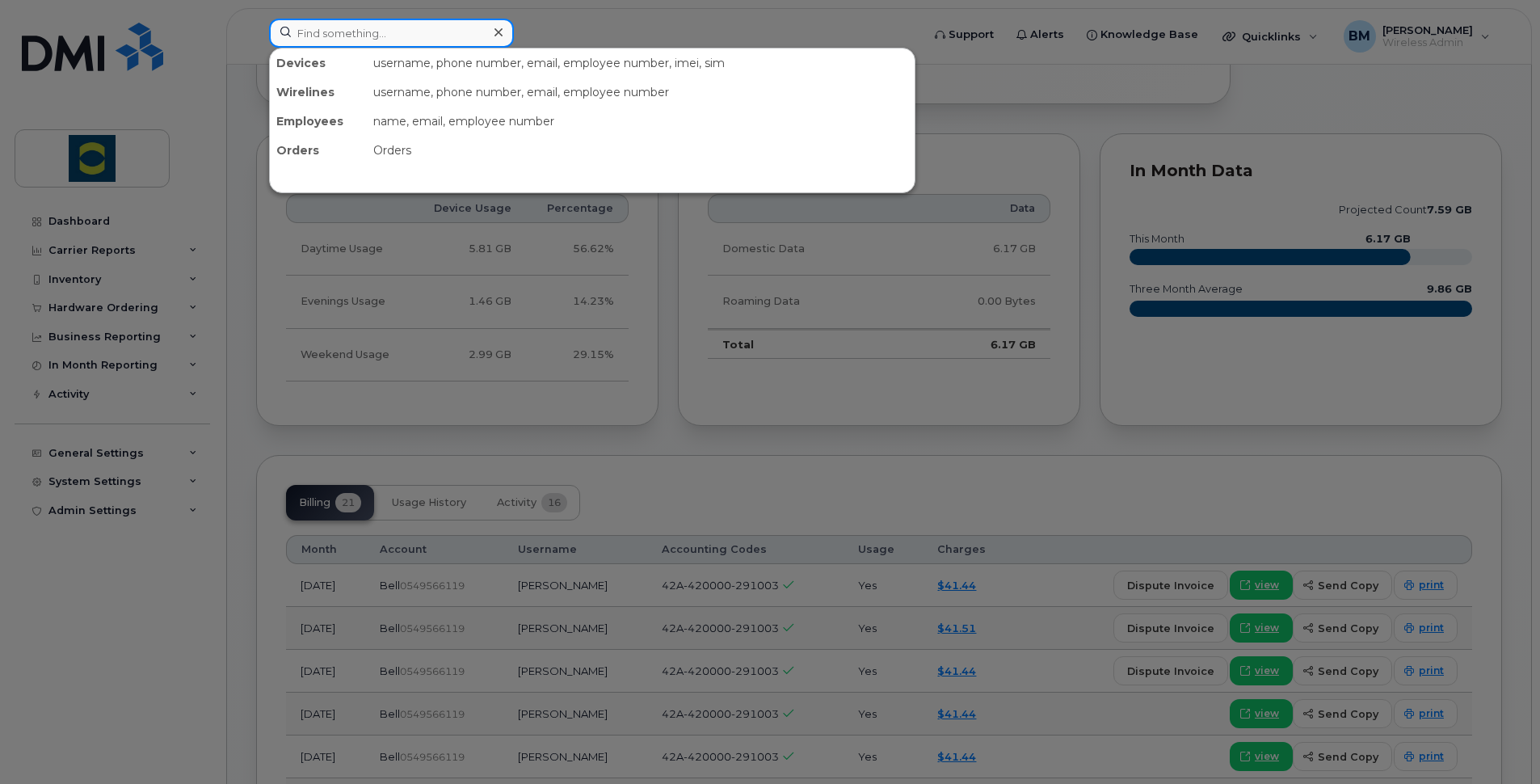
click at [444, 38] on input at bounding box center [391, 33] width 245 height 29
paste input "Harley Mccullough"
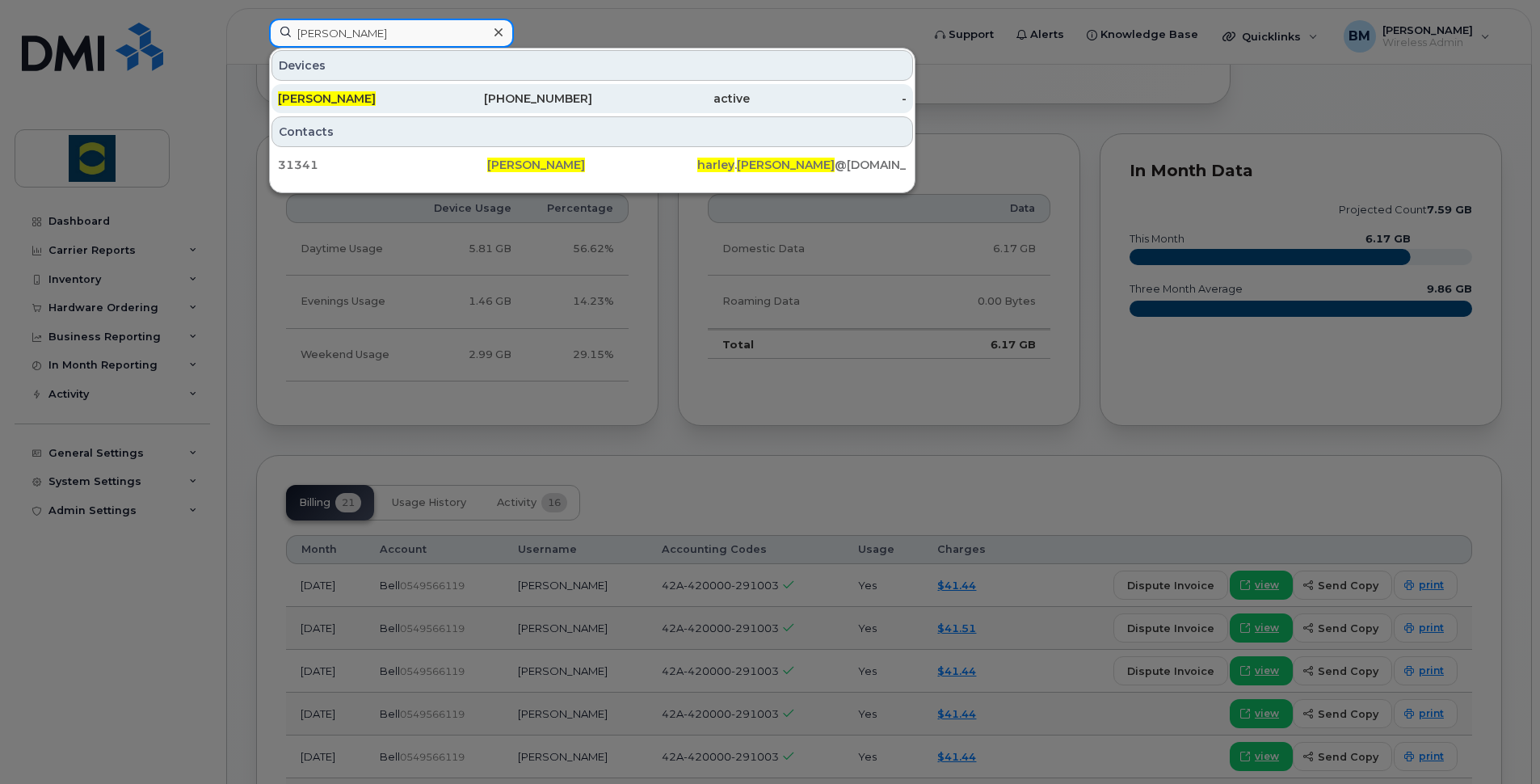
type input "Harley Mccullough"
click at [533, 95] on div "204-750-1075" at bounding box center [514, 98] width 158 height 16
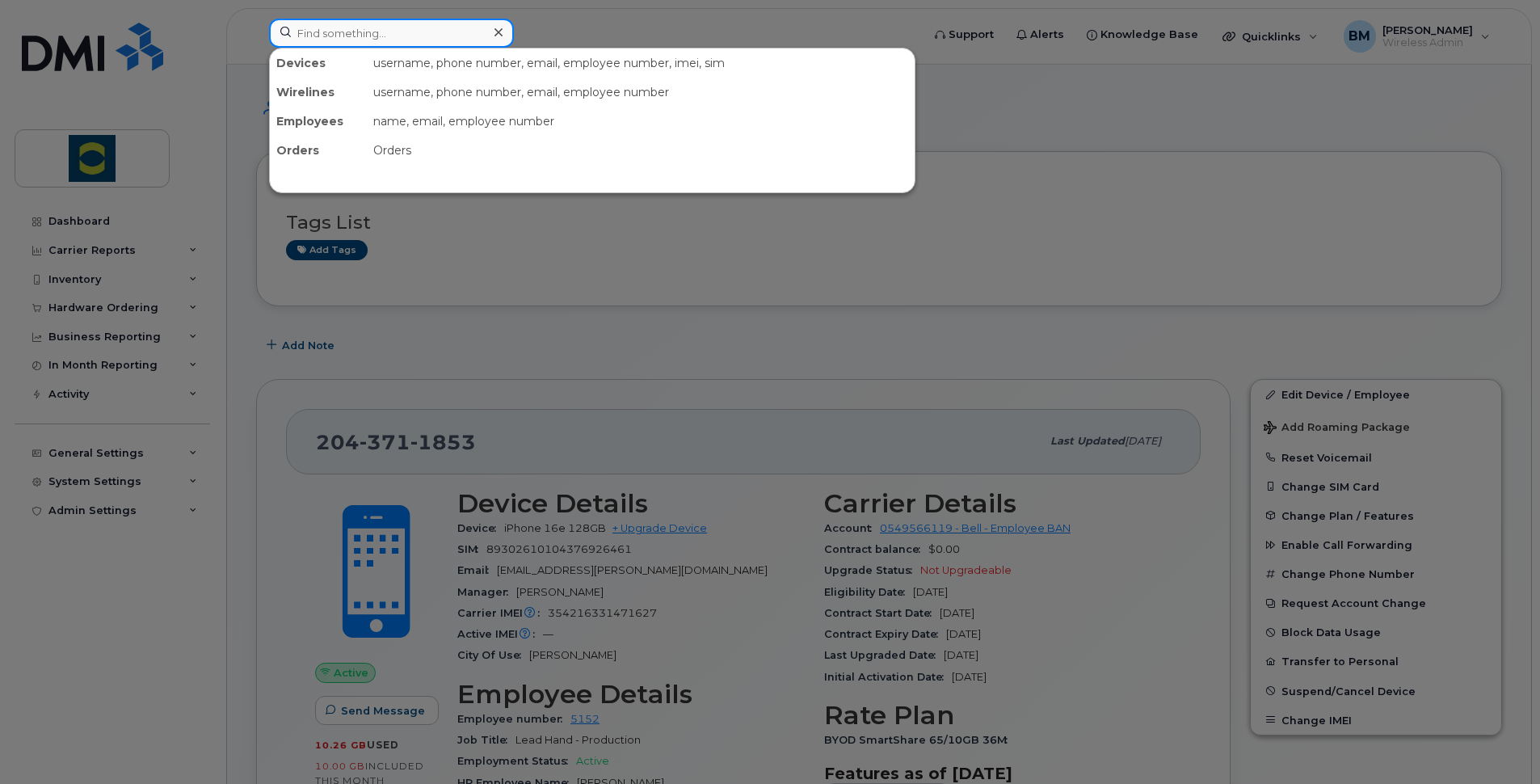
click at [411, 38] on input at bounding box center [391, 33] width 245 height 29
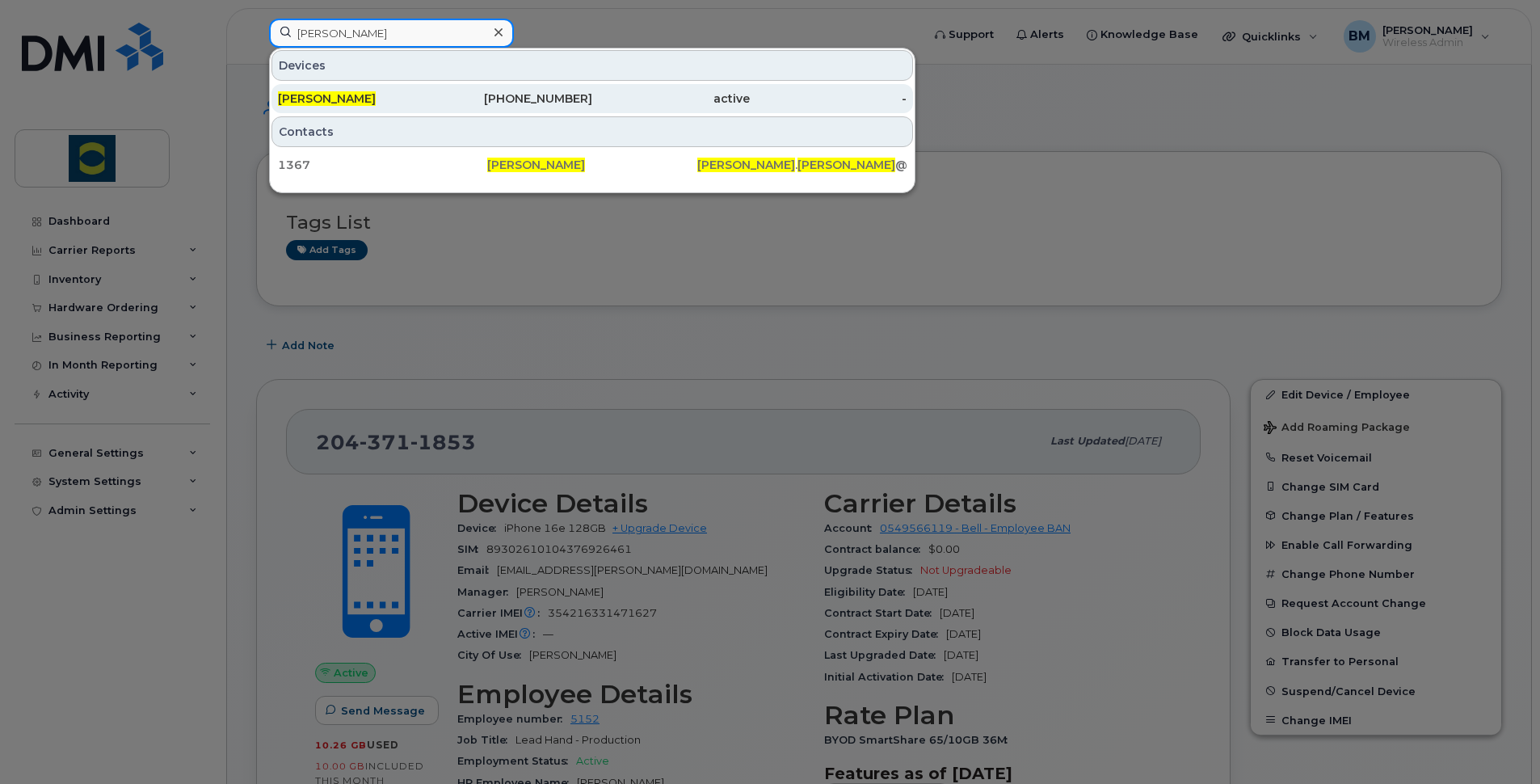
type input "Brad mcintyre"
click at [364, 108] on div "Brad Mcintyre" at bounding box center [356, 98] width 158 height 29
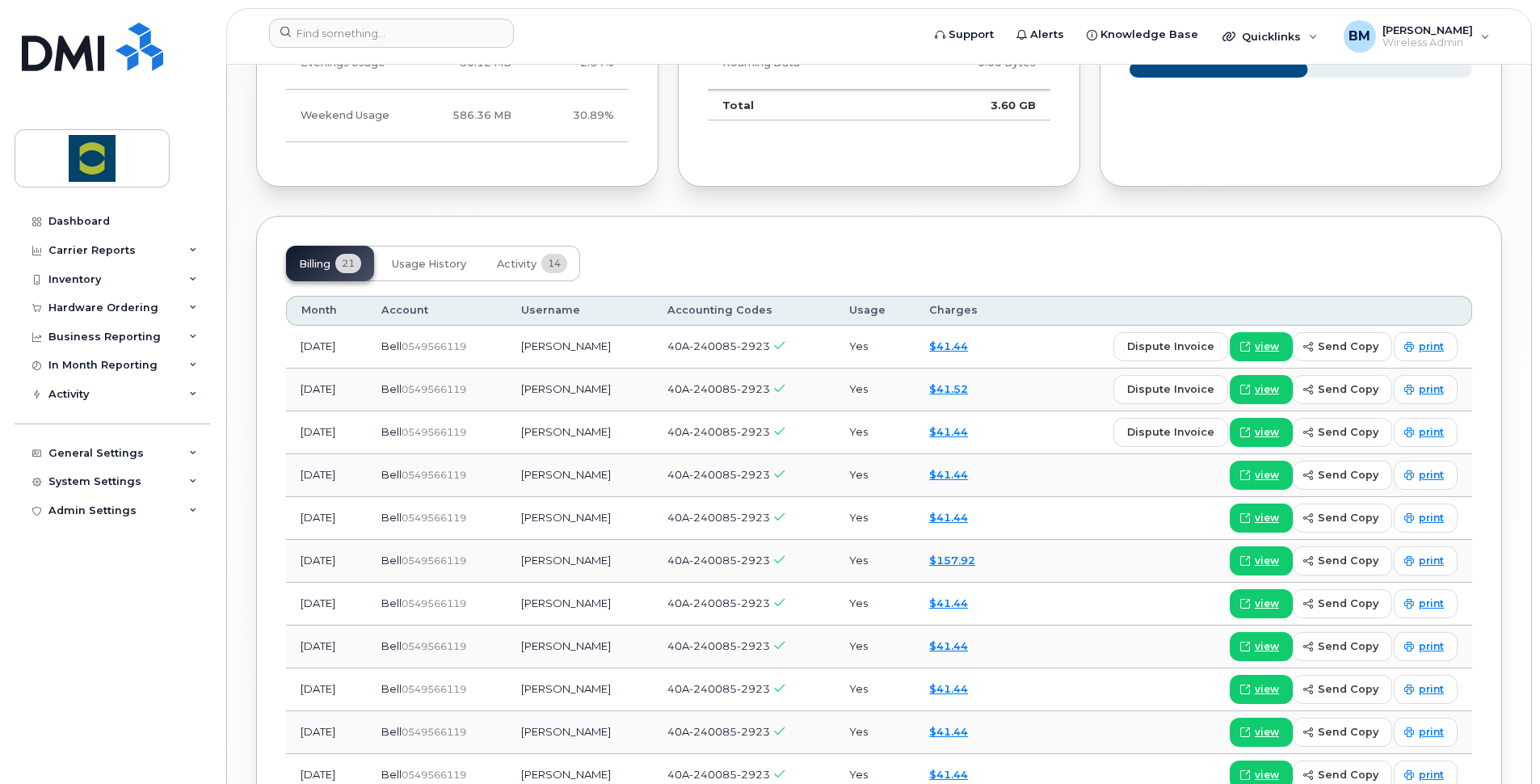
scroll to position [1131, 0]
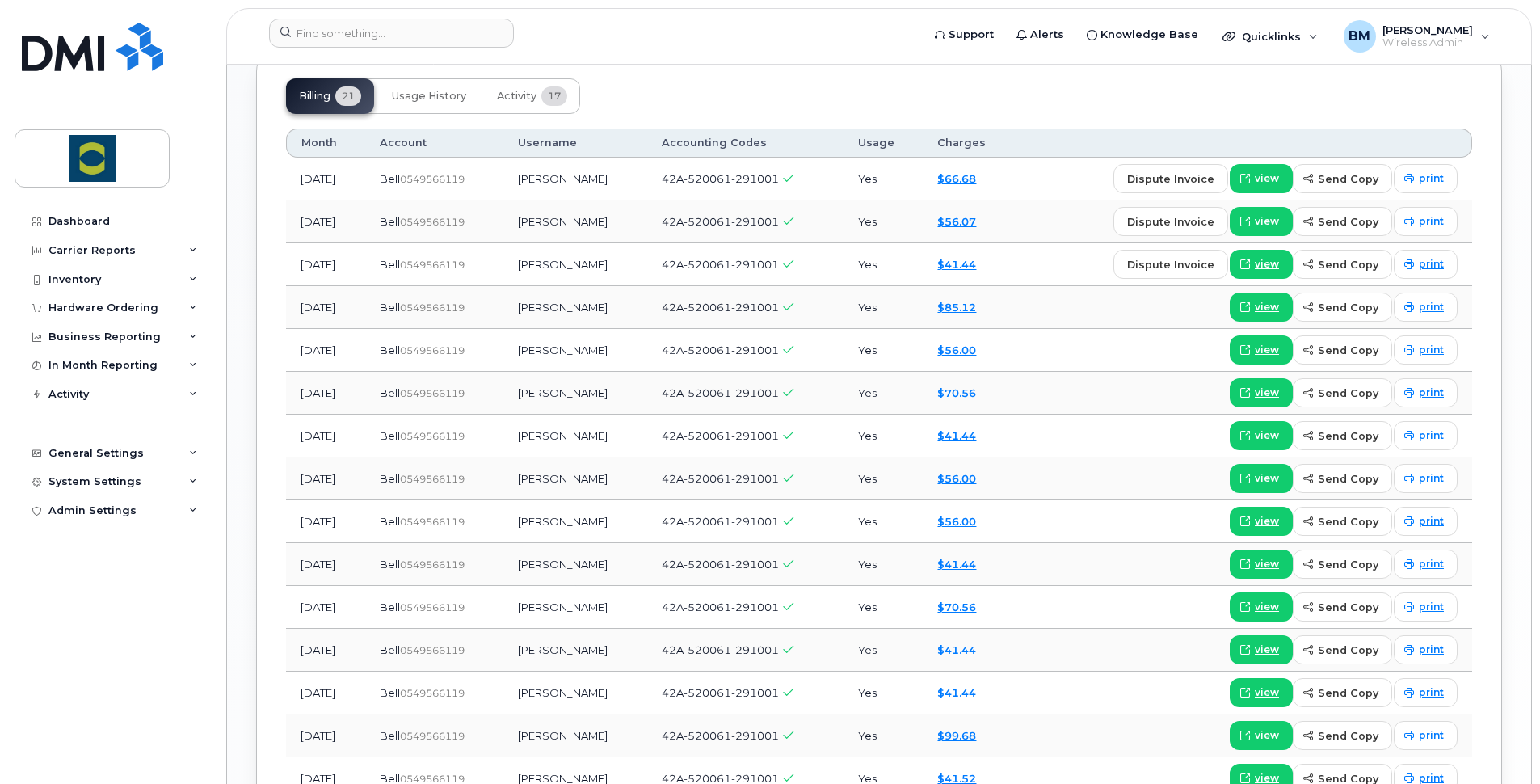
scroll to position [1305, 0]
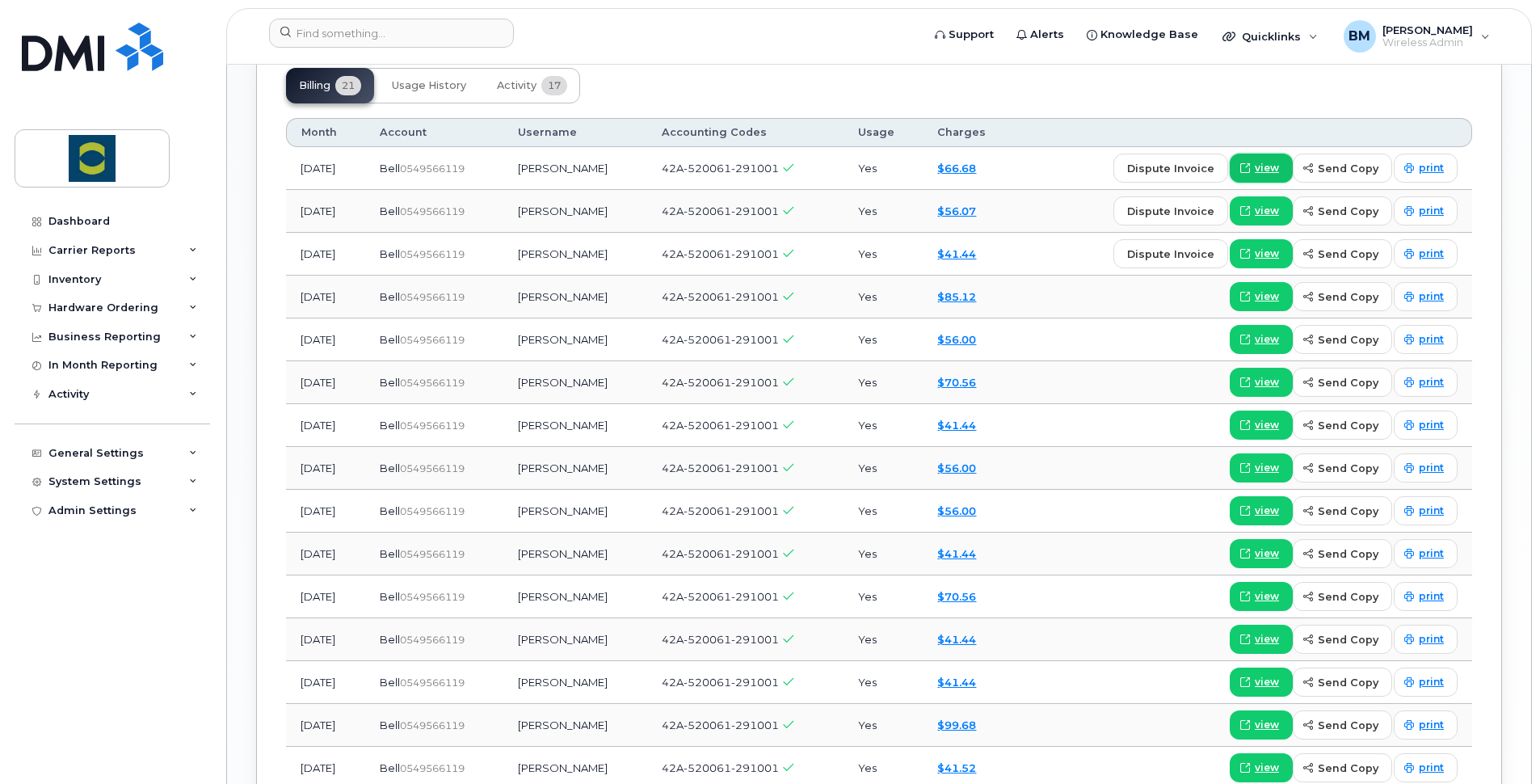
click at [1276, 162] on span "view" at bounding box center [1267, 168] width 24 height 15
click at [409, 33] on input at bounding box center [391, 33] width 245 height 29
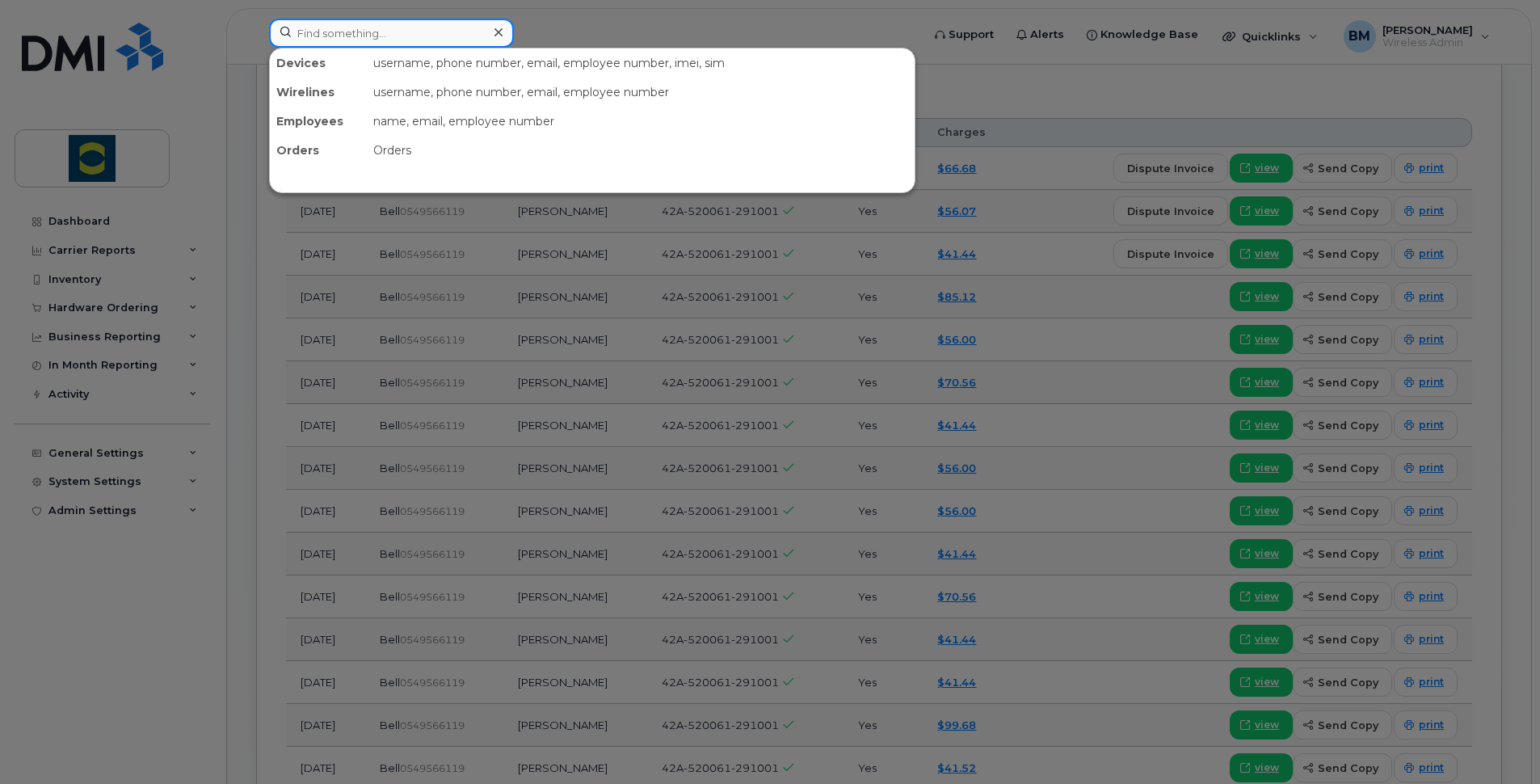
paste input "[PERSON_NAME]"
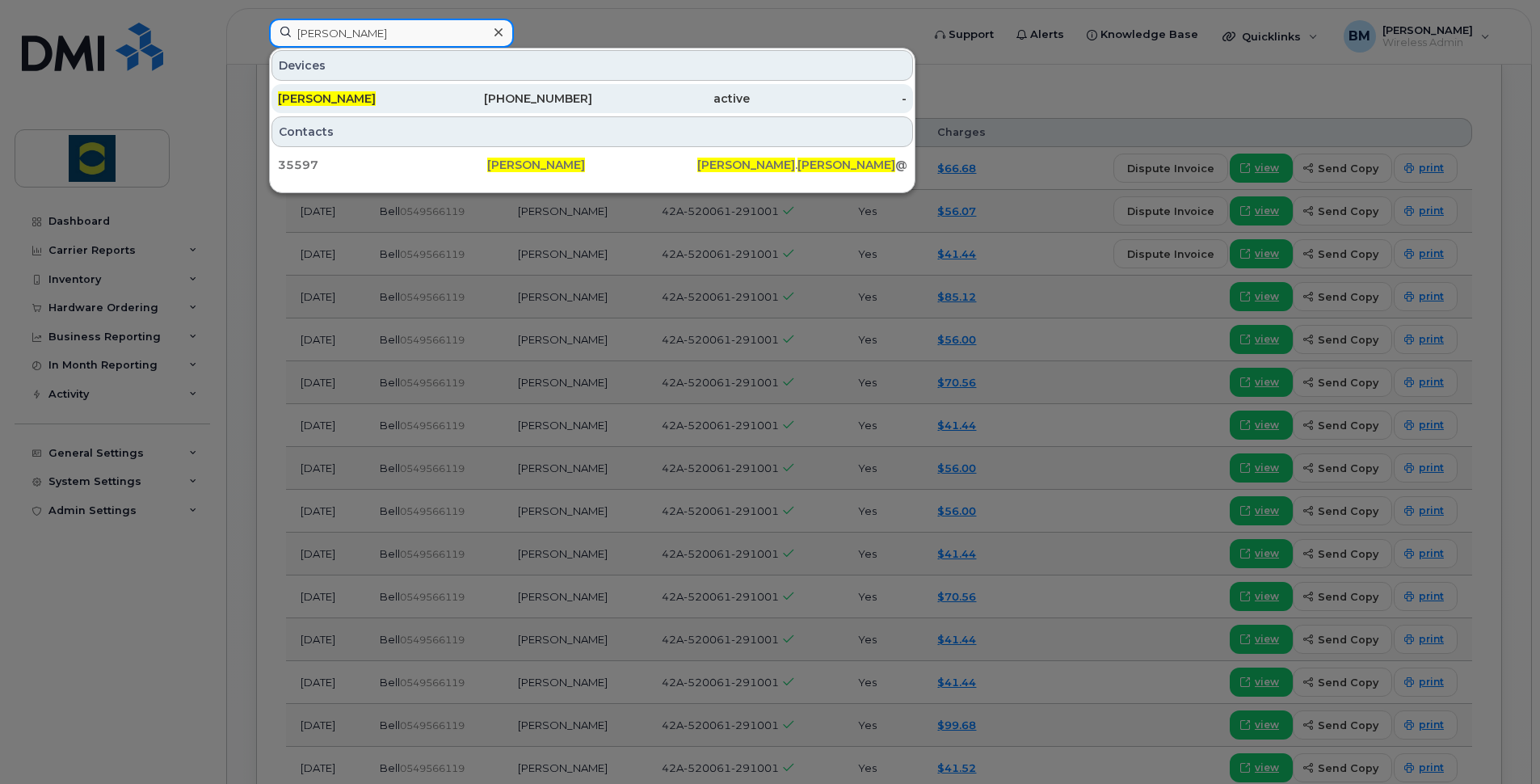
type input "[PERSON_NAME]"
click at [564, 96] on div "902-305-7682" at bounding box center [514, 98] width 158 height 16
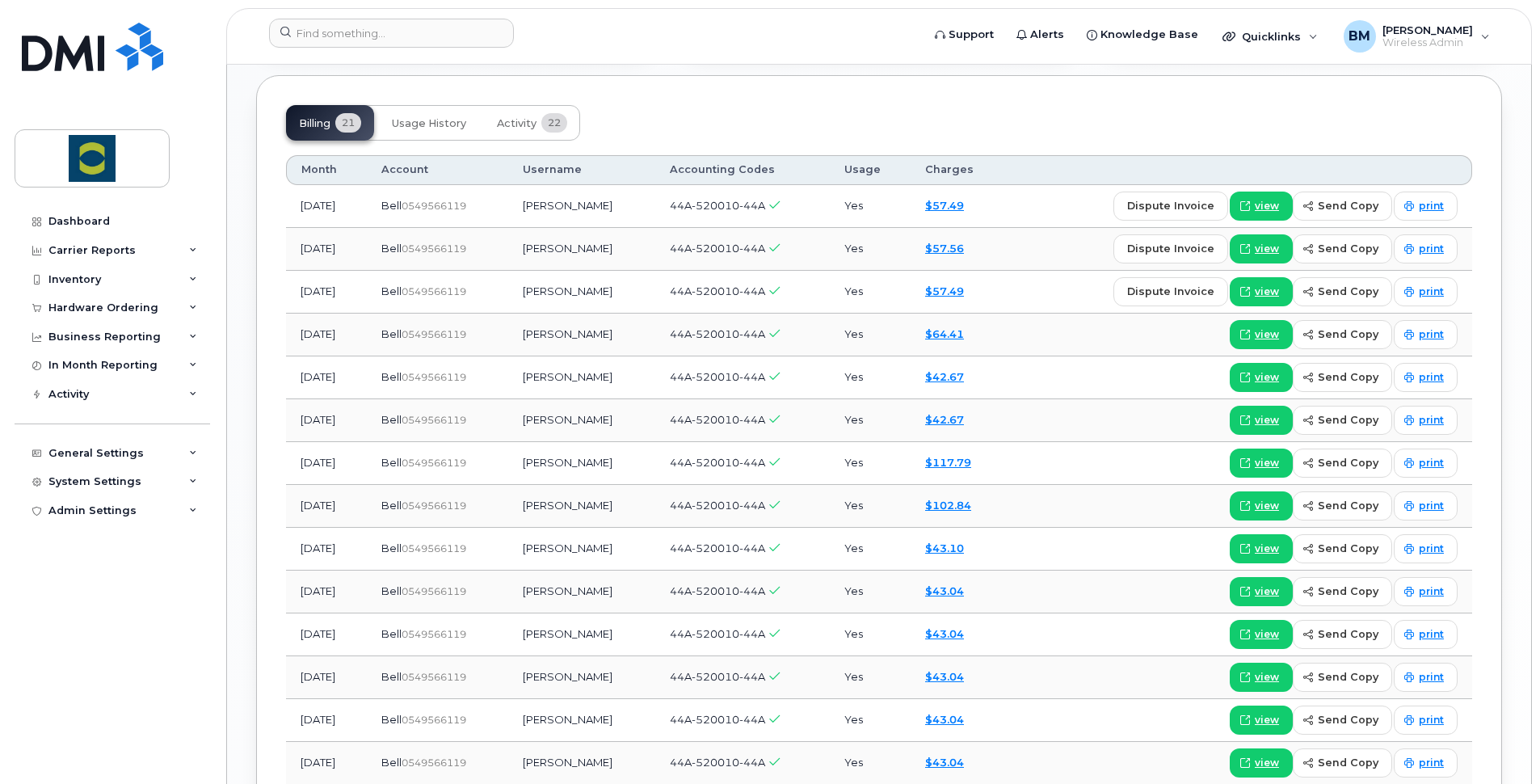
scroll to position [1278, 0]
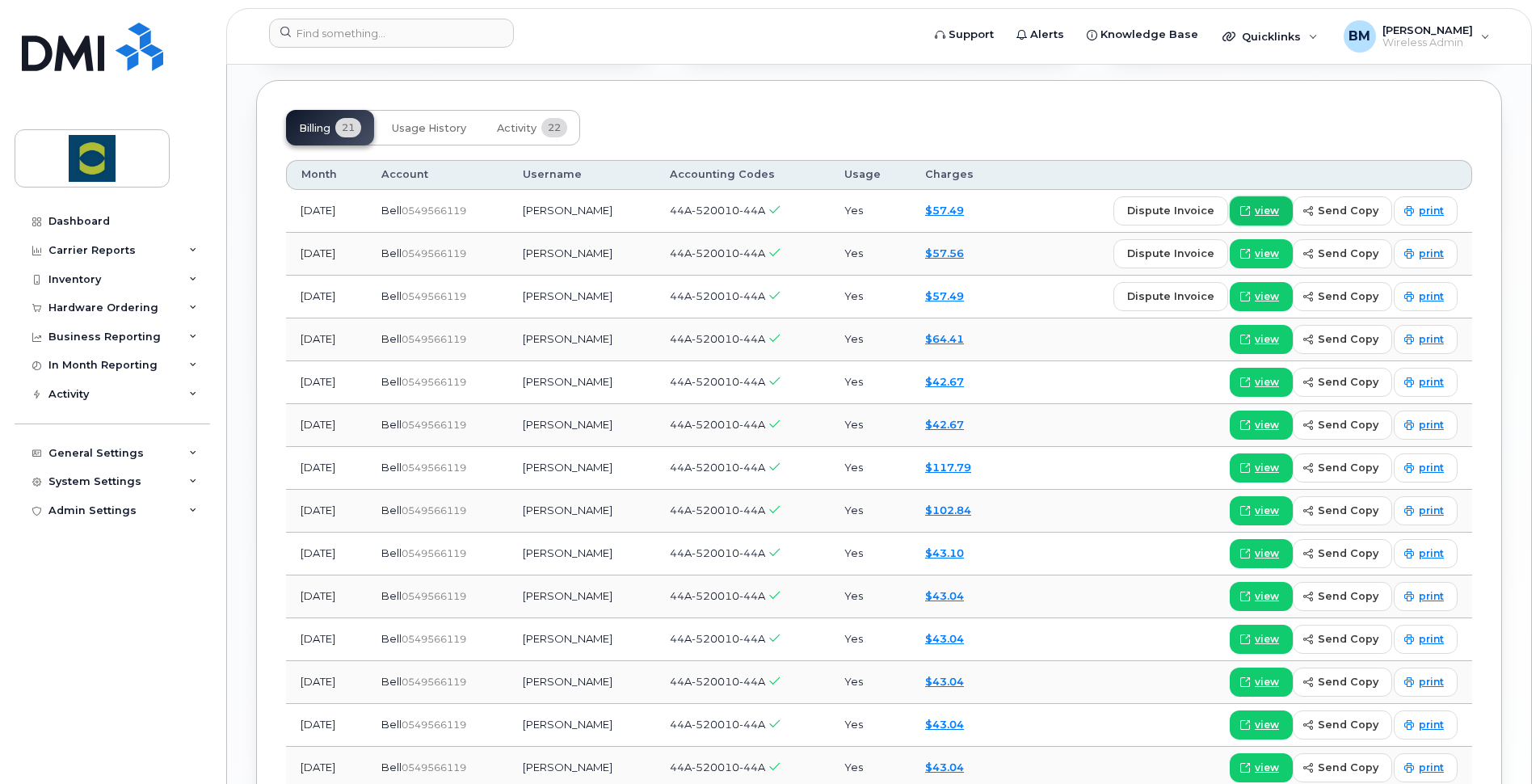
click at [1272, 204] on span "view" at bounding box center [1267, 211] width 24 height 15
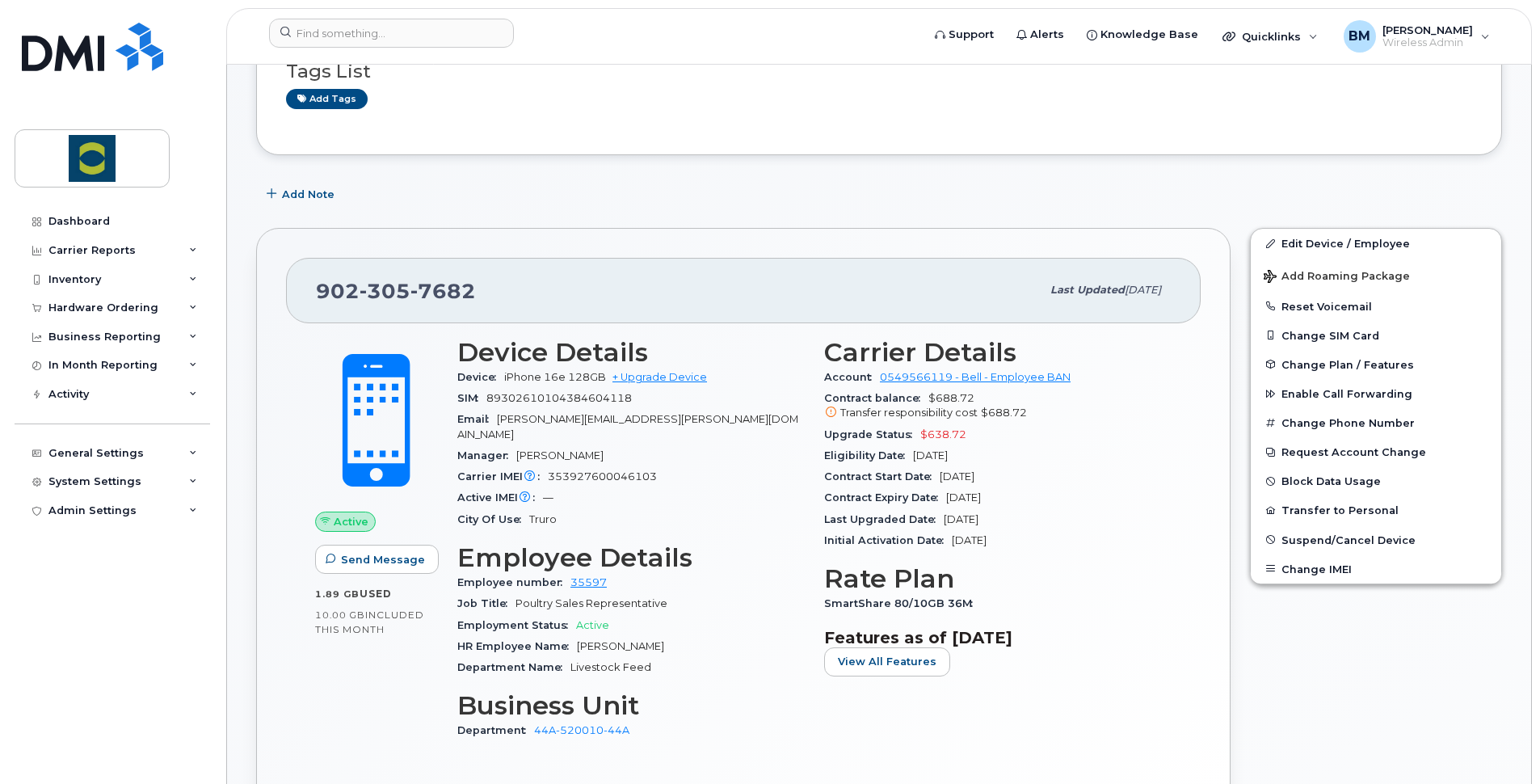
scroll to position [147, 0]
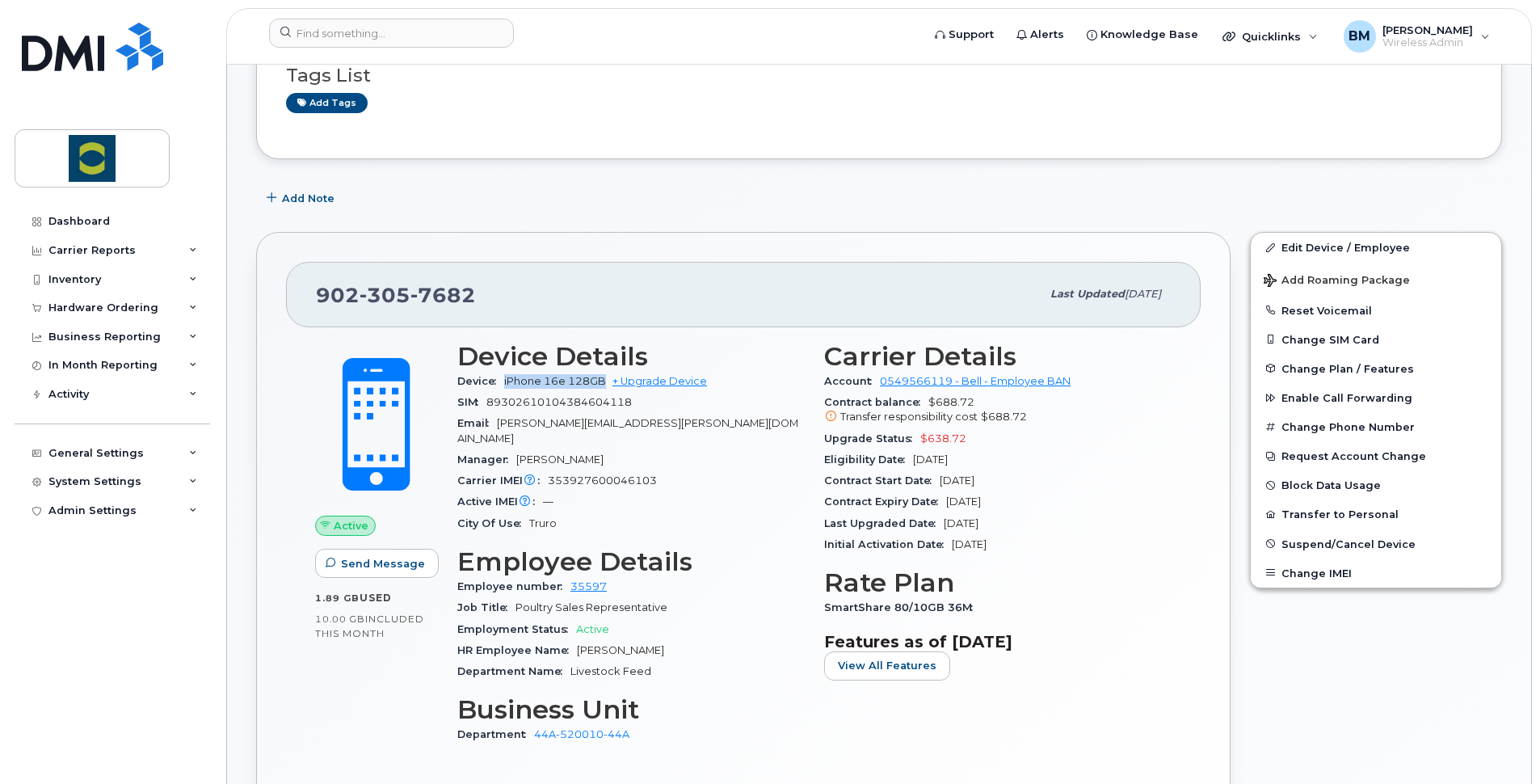
drag, startPoint x: 604, startPoint y: 381, endPoint x: 506, endPoint y: 385, distance: 98.1
click at [506, 385] on span "iPhone 16e 128GB" at bounding box center [555, 381] width 102 height 12
